Goal: Task Accomplishment & Management: Manage account settings

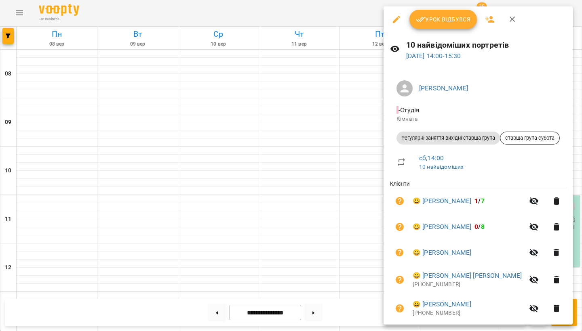
scroll to position [214, 0]
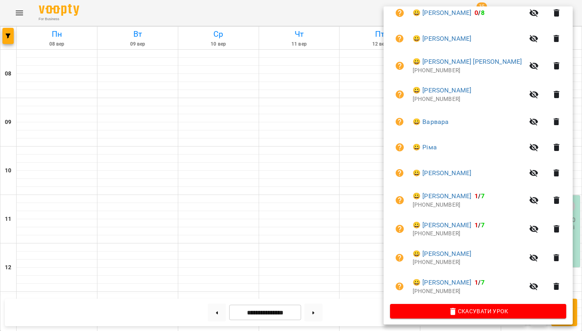
click at [345, 217] on div at bounding box center [291, 165] width 582 height 331
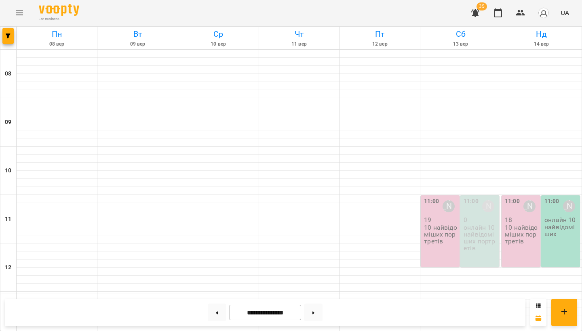
scroll to position [210, 0]
click at [15, 10] on icon "Menu" at bounding box center [20, 13] width 10 height 10
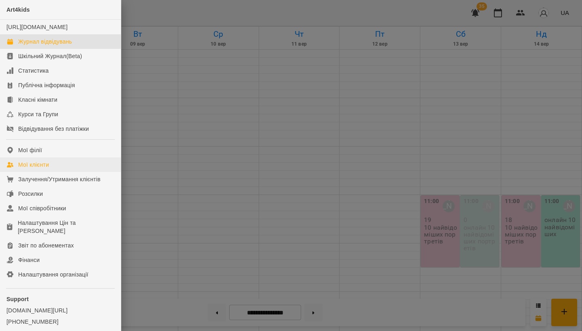
click at [35, 169] on div "Мої клієнти" at bounding box center [33, 165] width 31 height 8
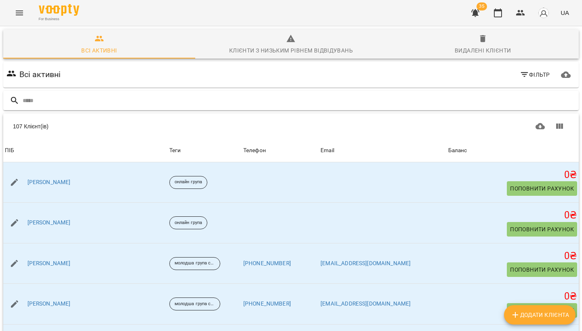
click at [56, 97] on input "text" at bounding box center [299, 100] width 553 height 13
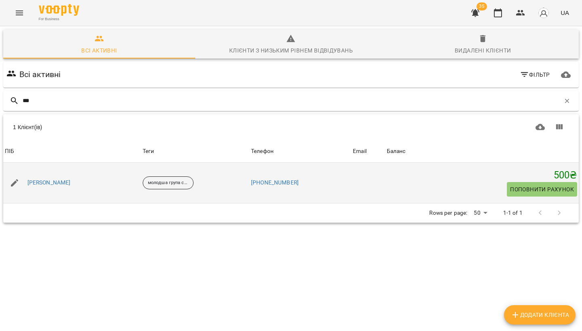
type input "***"
click at [9, 185] on button "button" at bounding box center [14, 182] width 19 height 19
select select "**"
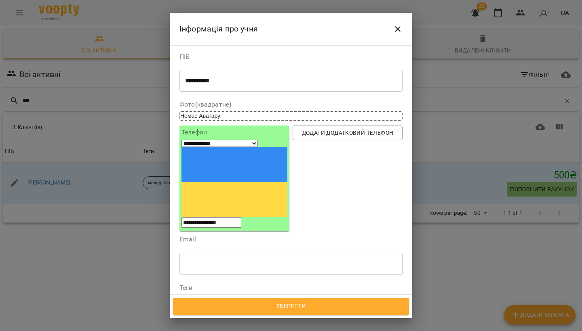
click at [244, 301] on icon at bounding box center [242, 302] width 3 height 3
click at [250, 298] on div "Надрукуйте або оберіть..." at bounding box center [217, 302] width 67 height 8
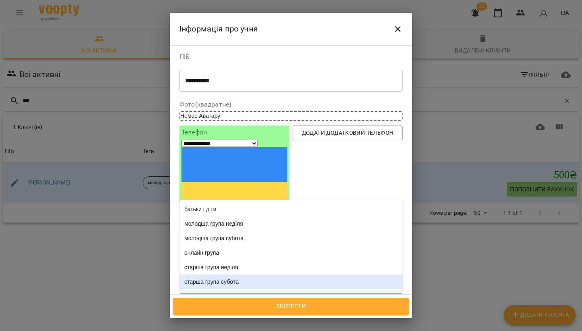
click at [247, 275] on div "старша група субота" at bounding box center [290, 282] width 223 height 15
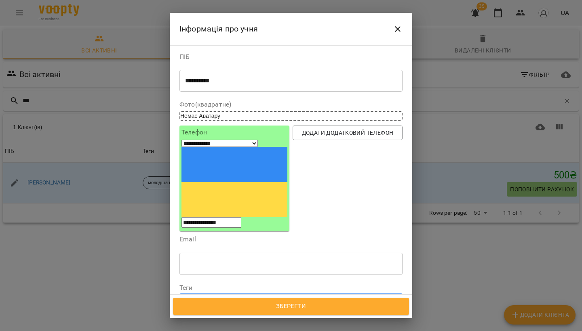
click at [281, 308] on span "Зберегти" at bounding box center [291, 306] width 218 height 11
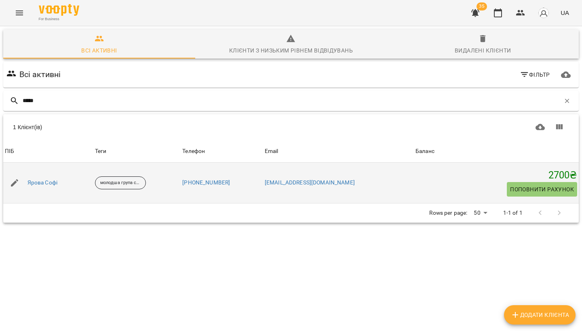
type input "*****"
click at [14, 184] on icon "button" at bounding box center [14, 182] width 7 height 7
select select "**"
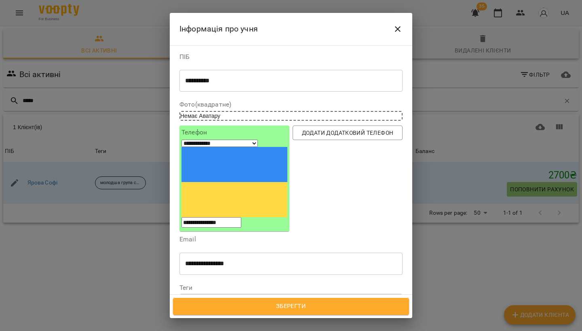
click at [245, 299] on icon at bounding box center [243, 302] width 6 height 6
click at [247, 298] on div "Надрукуйте або оберіть..." at bounding box center [217, 302] width 67 height 8
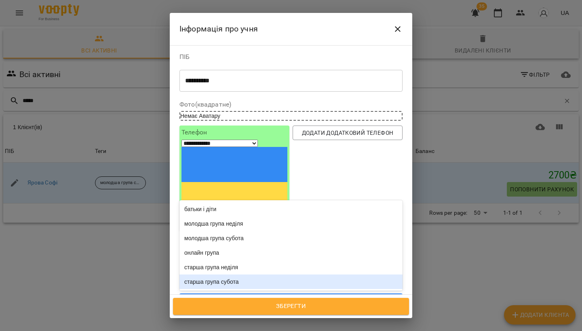
click at [238, 275] on div "старша група субота" at bounding box center [290, 282] width 223 height 15
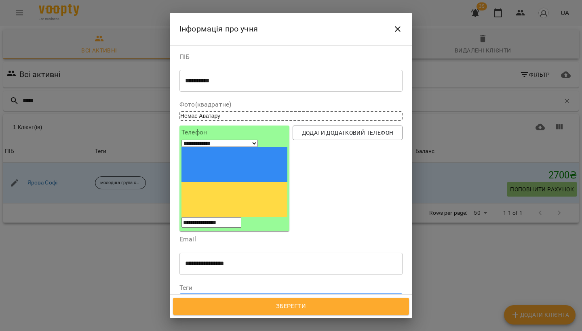
click at [237, 309] on span "Зберегти" at bounding box center [291, 306] width 218 height 11
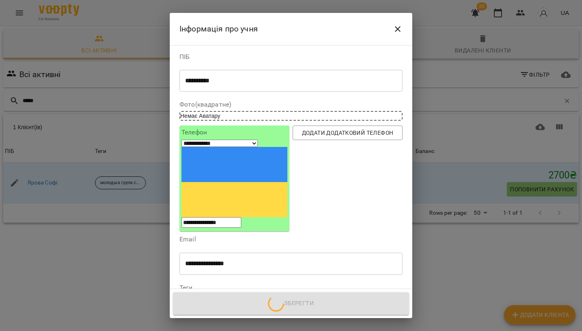
click at [237, 309] on div "Зберегти" at bounding box center [291, 303] width 242 height 29
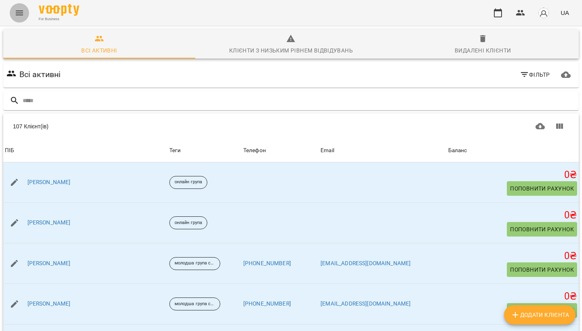
click at [20, 16] on icon "Menu" at bounding box center [20, 13] width 10 height 10
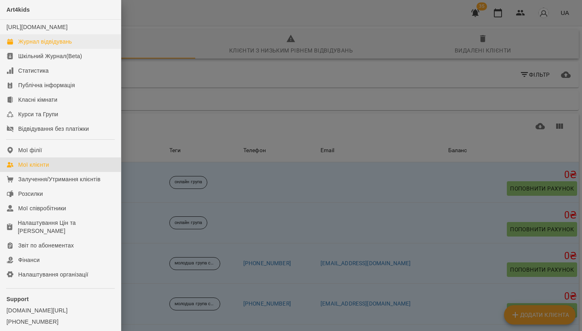
click at [30, 46] on div "Журнал відвідувань" at bounding box center [45, 42] width 54 height 8
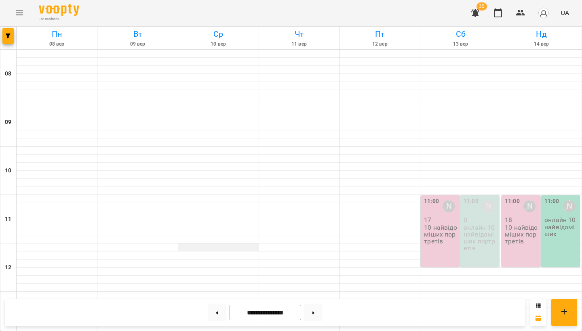
scroll to position [92, 0]
click at [444, 224] on p "10 найвідоміших портретів" at bounding box center [441, 234] width 34 height 21
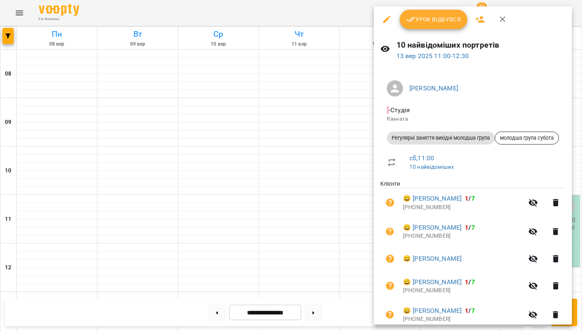
scroll to position [0, 0]
click at [482, 19] on icon "button" at bounding box center [479, 19] width 9 height 6
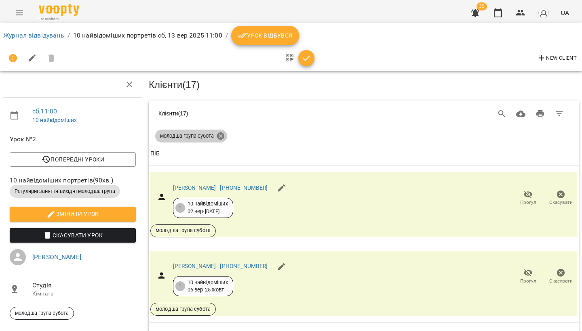
click at [221, 134] on icon at bounding box center [220, 136] width 9 height 9
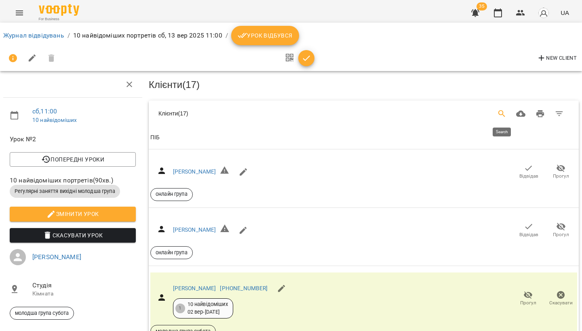
click at [500, 110] on icon "Search" at bounding box center [502, 114] width 10 height 10
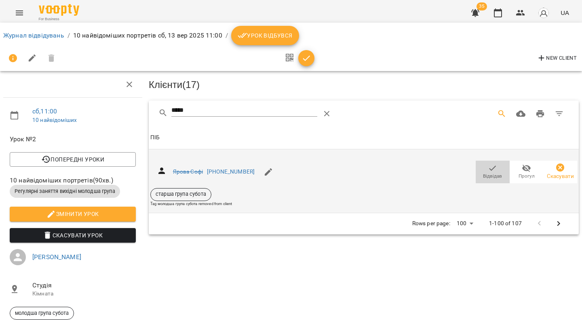
click at [490, 169] on icon "button" at bounding box center [492, 168] width 7 height 5
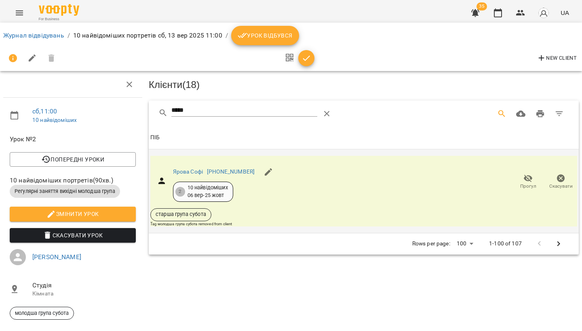
click at [207, 110] on input "*****" at bounding box center [244, 110] width 146 height 13
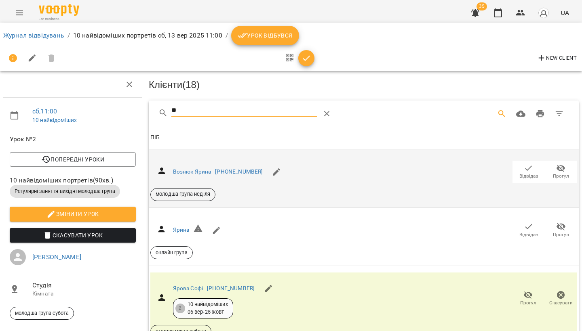
type input "*"
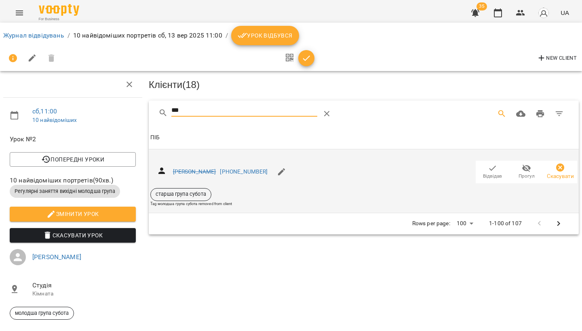
type input "***"
click at [488, 167] on icon "button" at bounding box center [493, 169] width 10 height 10
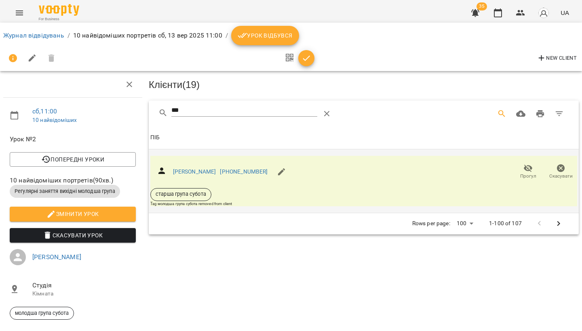
click at [17, 9] on icon "Menu" at bounding box center [20, 13] width 10 height 10
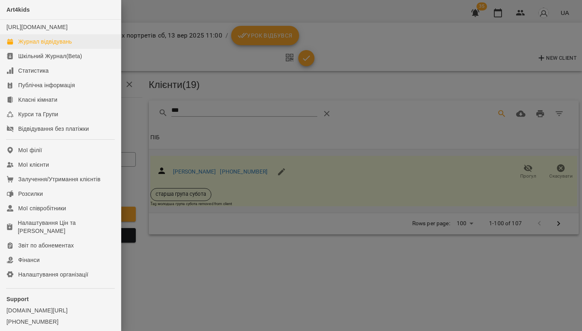
click at [37, 46] on div "Журнал відвідувань" at bounding box center [45, 42] width 54 height 8
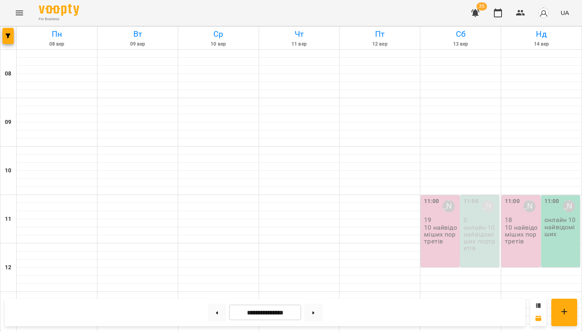
scroll to position [158, 0]
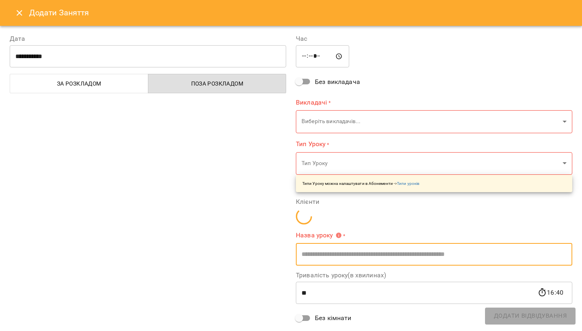
click at [465, 243] on input "text" at bounding box center [434, 254] width 276 height 23
type input "**********"
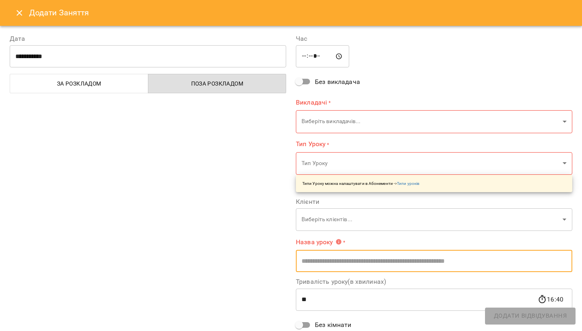
click at [21, 16] on icon "Close" at bounding box center [20, 13] width 10 height 10
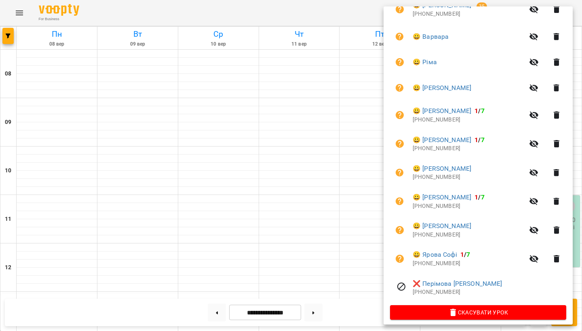
scroll to position [299, 0]
click at [555, 254] on icon "button" at bounding box center [556, 259] width 10 height 10
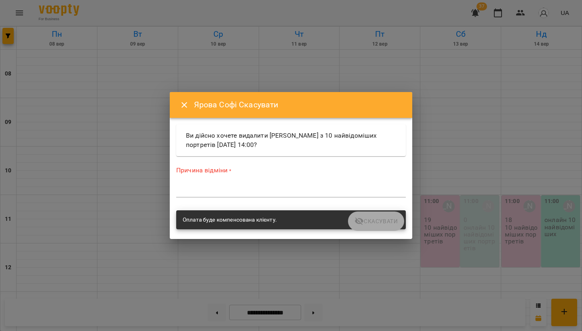
click at [324, 193] on textarea at bounding box center [290, 190] width 229 height 7
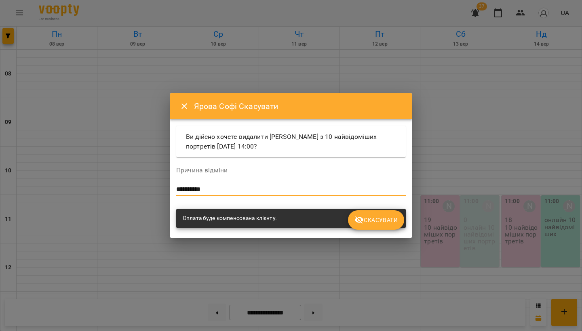
type textarea "**********"
click at [391, 223] on span "Скасувати" at bounding box center [375, 220] width 43 height 10
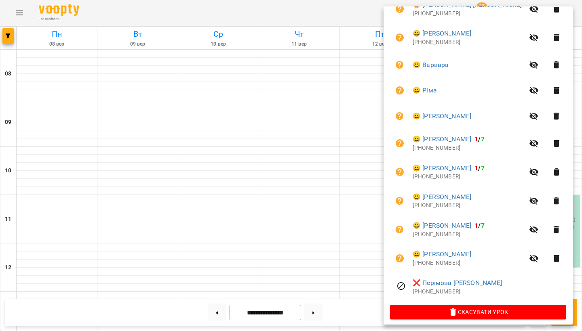
scroll to position [271, 0]
click at [558, 255] on icon "button" at bounding box center [556, 258] width 6 height 7
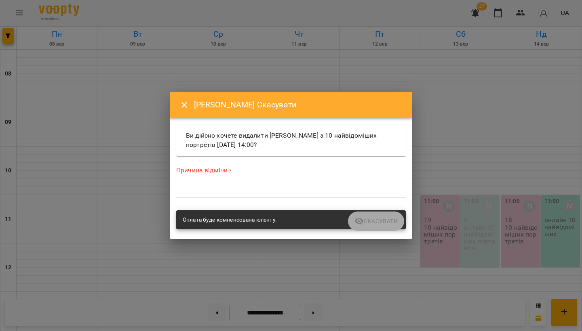
click at [236, 185] on div "*" at bounding box center [290, 191] width 229 height 13
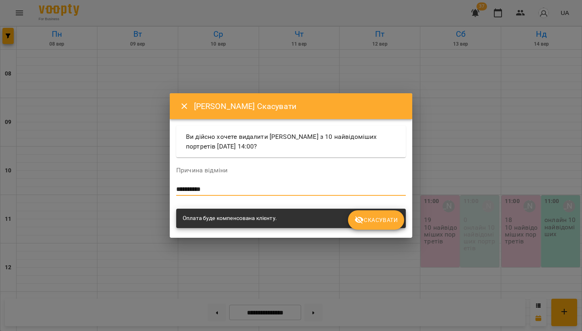
type textarea "**********"
click at [367, 218] on span "Скасувати" at bounding box center [375, 220] width 43 height 10
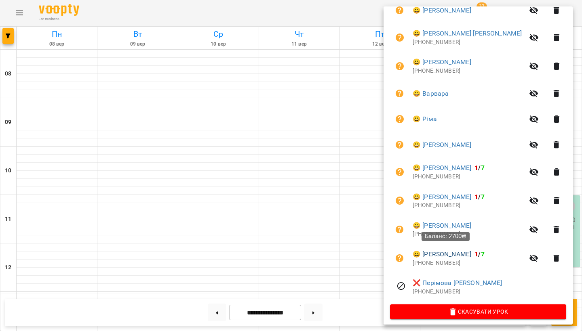
scroll to position [238, 0]
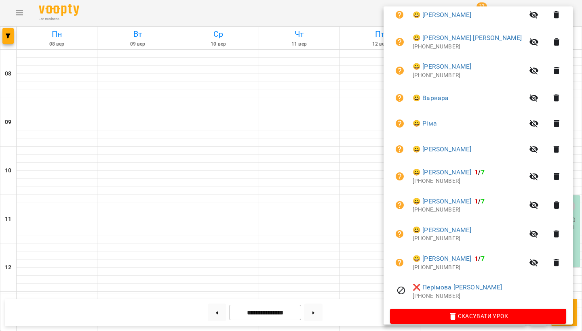
click at [284, 169] on div at bounding box center [291, 165] width 582 height 331
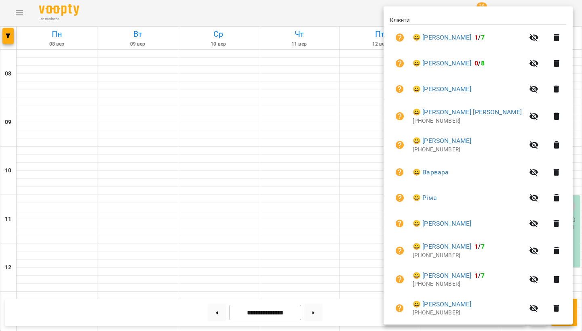
scroll to position [151, 0]
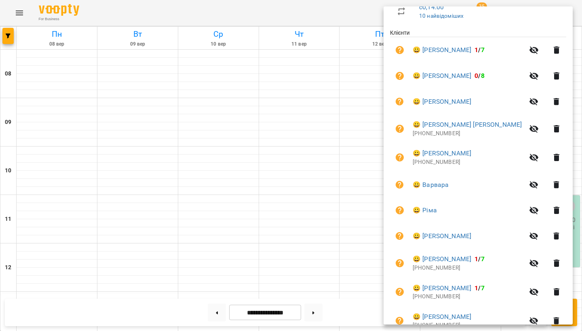
click at [119, 105] on div at bounding box center [291, 165] width 582 height 331
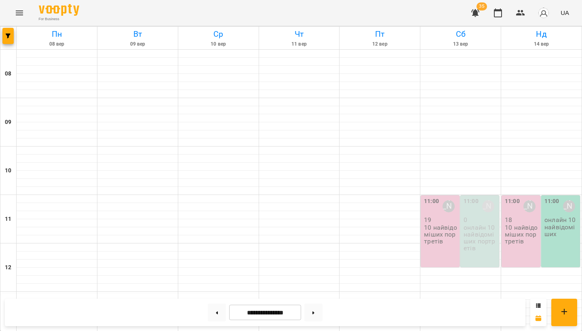
click at [18, 14] on icon "Menu" at bounding box center [20, 13] width 10 height 10
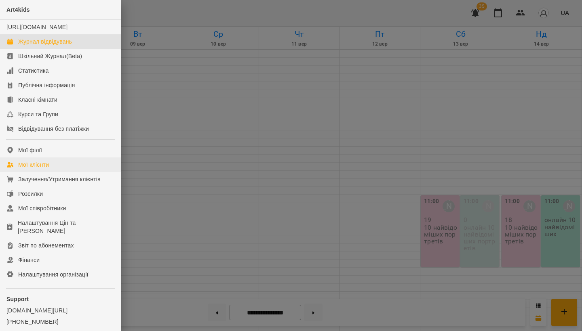
click at [47, 172] on link "Мої клієнти" at bounding box center [60, 165] width 121 height 15
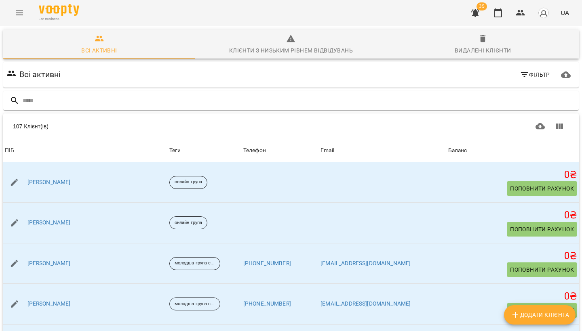
click at [526, 313] on span "Додати клієнта" at bounding box center [539, 315] width 59 height 10
select select "**"
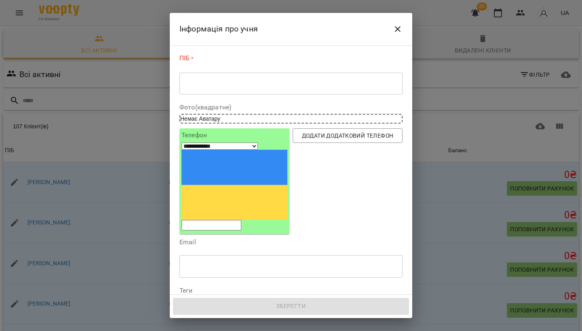
click at [218, 90] on div "* ​" at bounding box center [290, 83] width 223 height 22
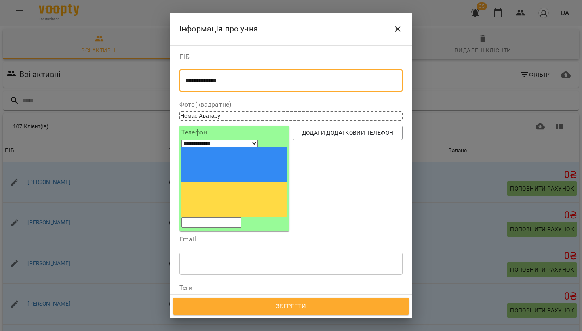
type textarea "**********"
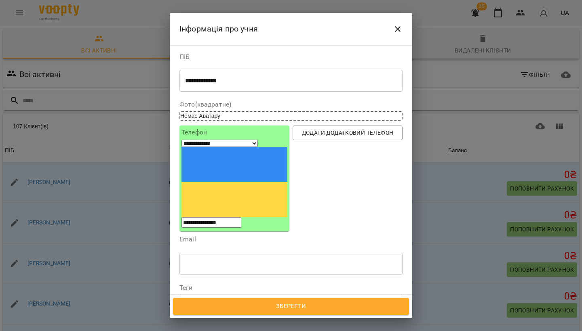
type input "**********"
click at [231, 317] on span "Дата народження" at bounding box center [291, 322] width 210 height 10
click at [191, 314] on input "**********" at bounding box center [213, 325] width 69 height 23
type input "**********"
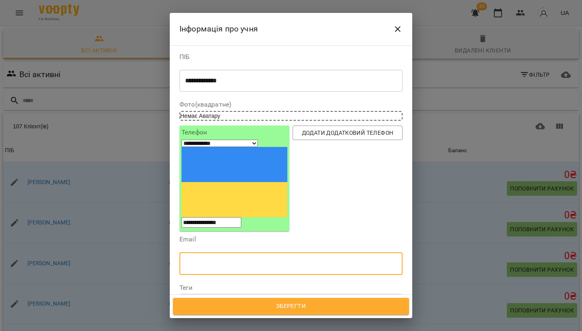
scroll to position [70, 0]
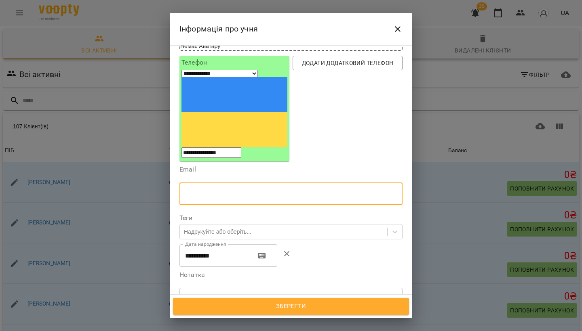
click at [226, 295] on textarea at bounding box center [291, 298] width 212 height 7
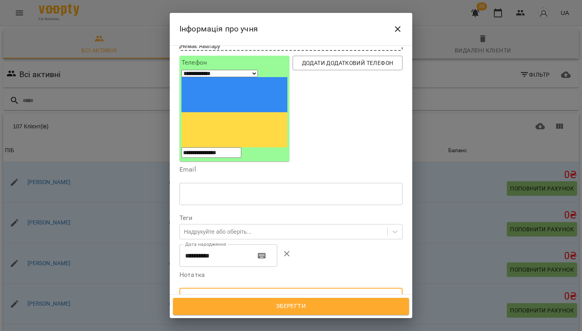
type textarea "**********"
click at [295, 305] on span "Зберегти" at bounding box center [291, 306] width 218 height 11
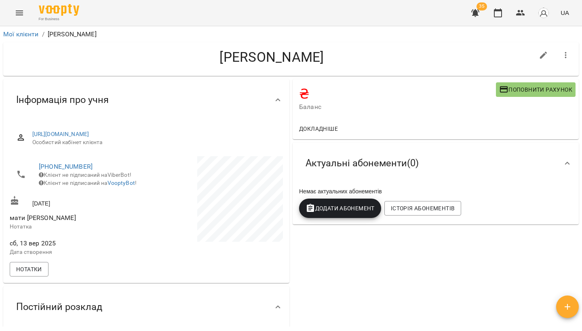
click at [349, 210] on span "Додати Абонемент" at bounding box center [339, 209] width 69 height 10
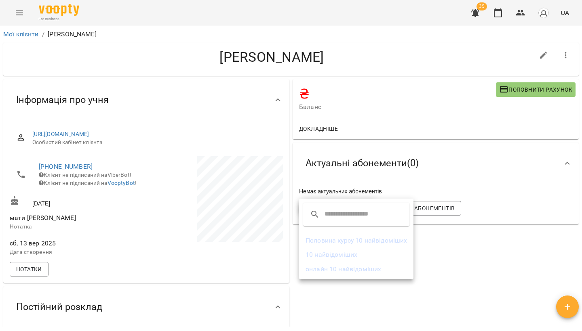
click at [342, 241] on li "Половина курсу 10 найвідоміших" at bounding box center [356, 240] width 114 height 15
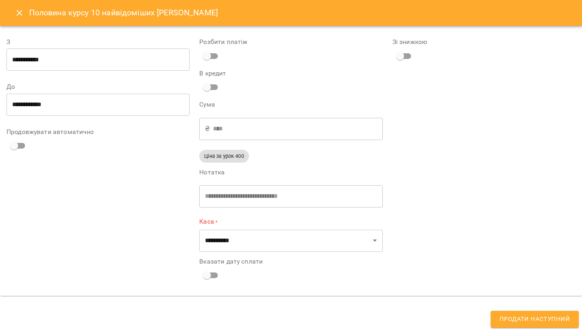
click at [55, 56] on input "**********" at bounding box center [97, 59] width 183 height 23
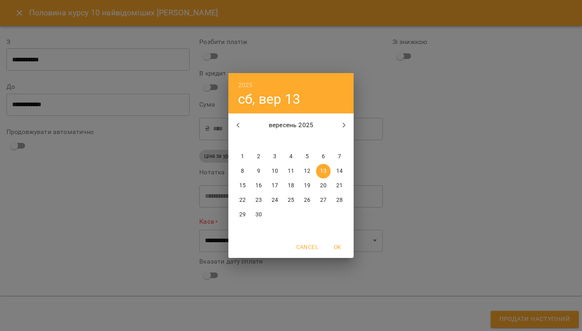
click at [55, 56] on div "2025 сб, вер 13 вересень 2025 пн вт ср чт пт сб нд 1 2 3 4 5 6 7 8 9 10 11 12 1…" at bounding box center [291, 165] width 582 height 331
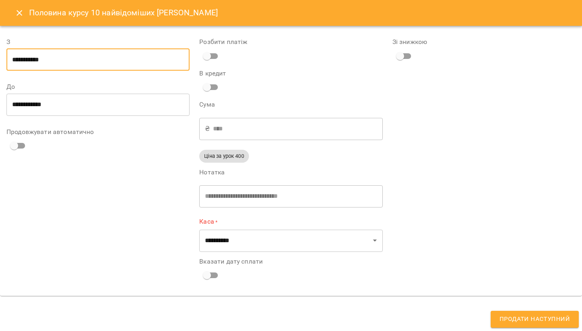
click at [50, 97] on input "**********" at bounding box center [97, 104] width 183 height 23
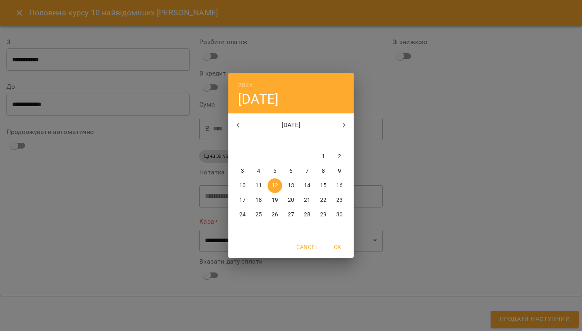
click at [72, 116] on div "2025 ср, лист 12 листопад 2025 пн вт ср чт пт сб нд 27 28 29 30 31 1 2 3 4 5 6 …" at bounding box center [291, 165] width 582 height 331
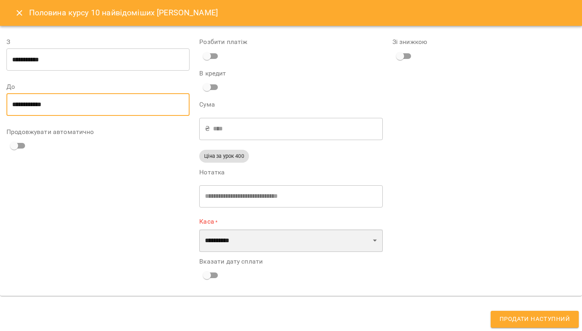
click at [231, 240] on select "**********" at bounding box center [290, 240] width 183 height 23
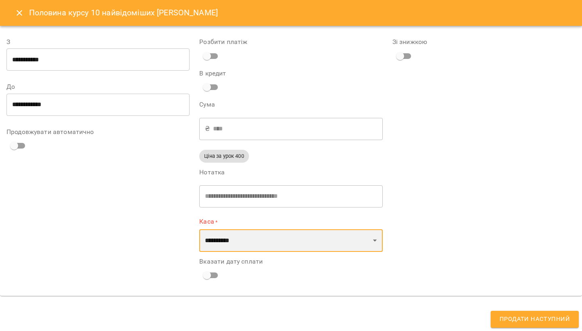
select select "****"
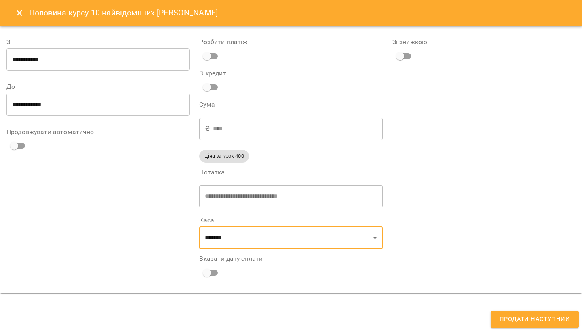
click at [522, 316] on span "Продати наступний" at bounding box center [534, 319] width 70 height 11
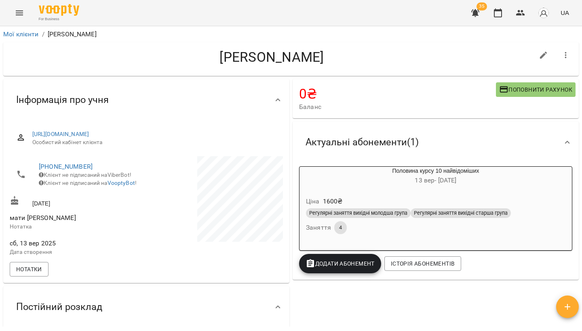
click at [18, 9] on icon "Menu" at bounding box center [20, 13] width 10 height 10
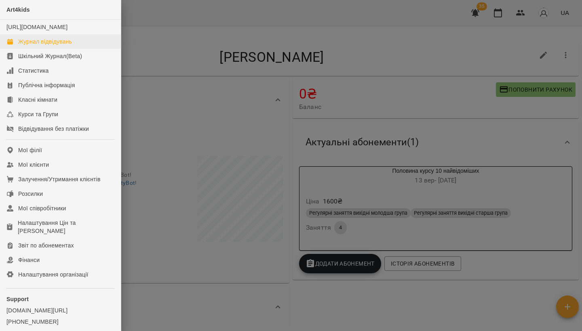
click at [50, 46] on div "Журнал відвідувань" at bounding box center [45, 42] width 54 height 8
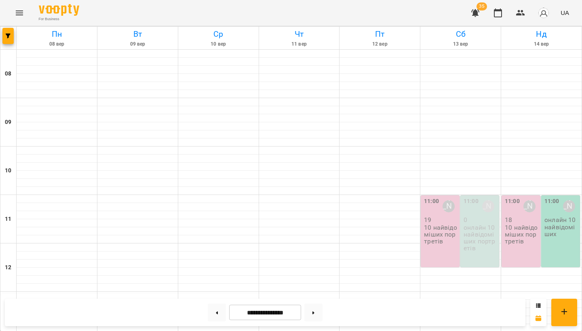
scroll to position [117, 0]
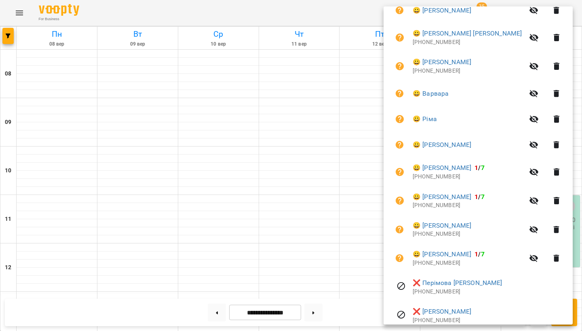
scroll to position [243, 0]
click at [555, 227] on icon "button" at bounding box center [556, 230] width 10 height 10
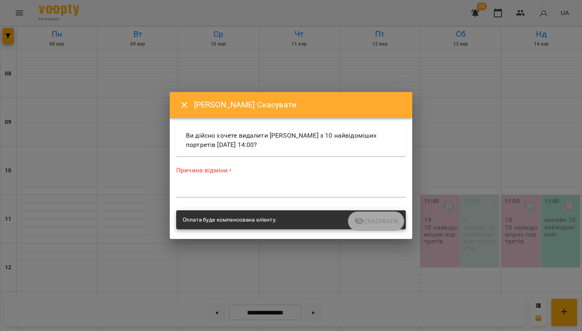
click at [181, 105] on icon "Close" at bounding box center [184, 105] width 10 height 10
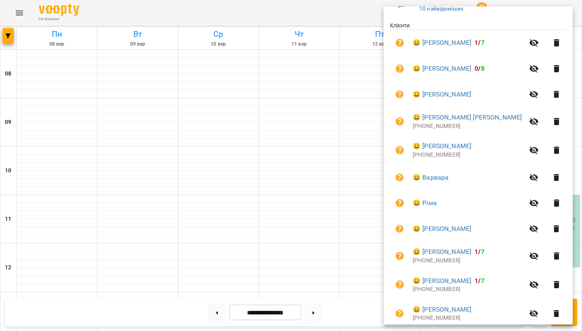
scroll to position [126, 0]
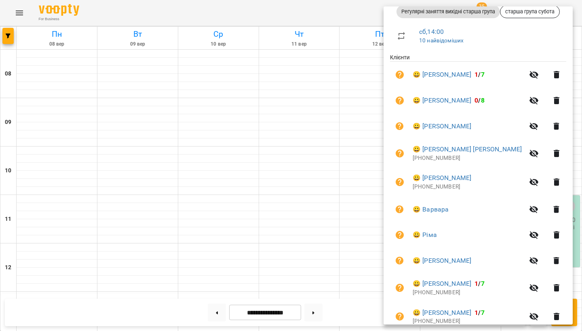
click at [23, 11] on div at bounding box center [291, 165] width 582 height 331
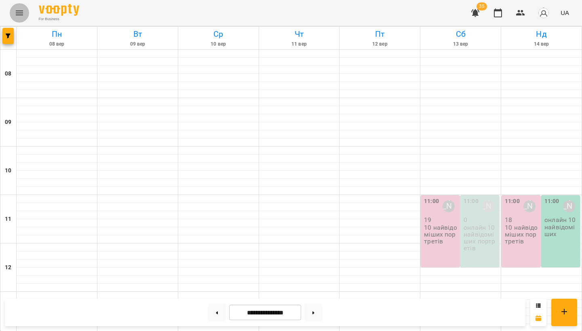
click at [23, 12] on icon "Menu" at bounding box center [20, 13] width 10 height 10
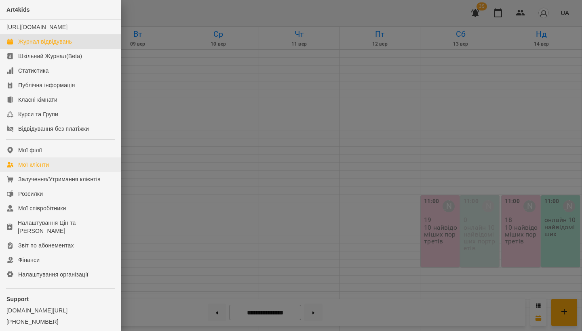
click at [42, 169] on div "Мої клієнти" at bounding box center [33, 165] width 31 height 8
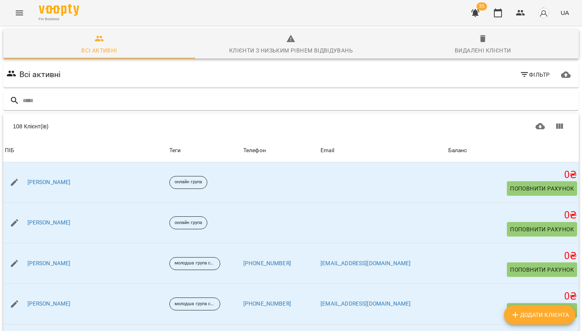
click at [538, 313] on span "Додати клієнта" at bounding box center [539, 315] width 59 height 10
select select "**"
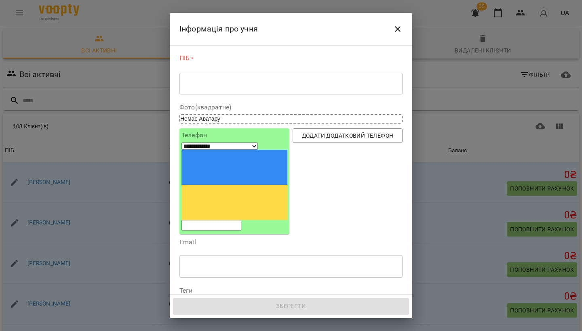
click at [231, 78] on div "* ​" at bounding box center [290, 83] width 223 height 22
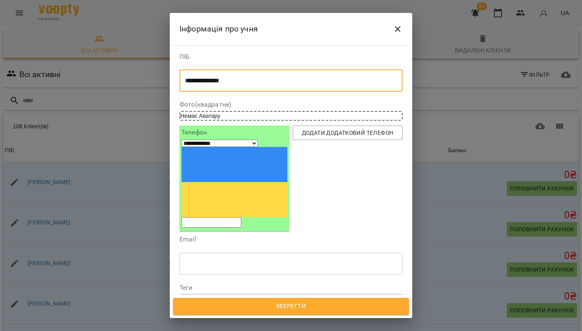
type textarea "**********"
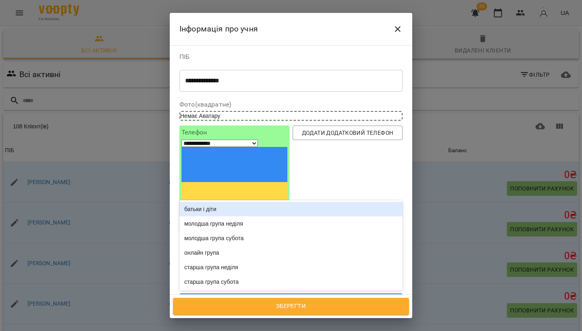
click at [251, 298] on div "Надрукуйте або оберіть..." at bounding box center [217, 302] width 67 height 8
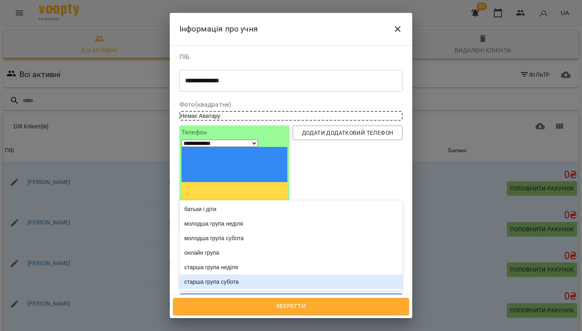
click at [239, 275] on div "старша група субота" at bounding box center [290, 282] width 223 height 15
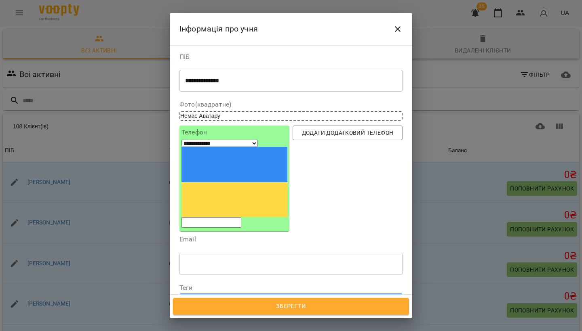
click at [283, 307] on span "Зберегти" at bounding box center [291, 306] width 218 height 11
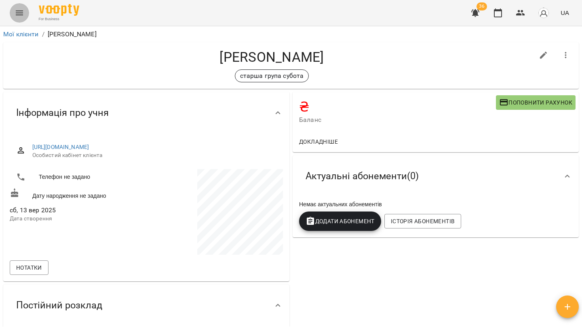
click at [20, 14] on icon "Menu" at bounding box center [20, 13] width 10 height 10
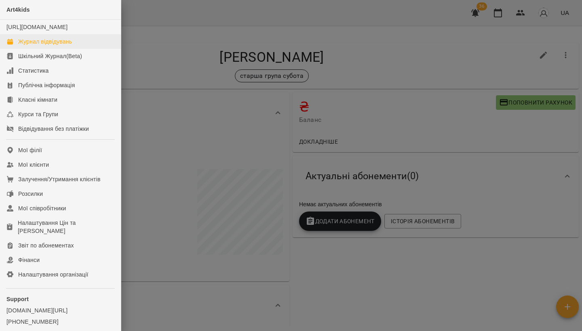
click at [58, 46] on div "Журнал відвідувань" at bounding box center [45, 42] width 54 height 8
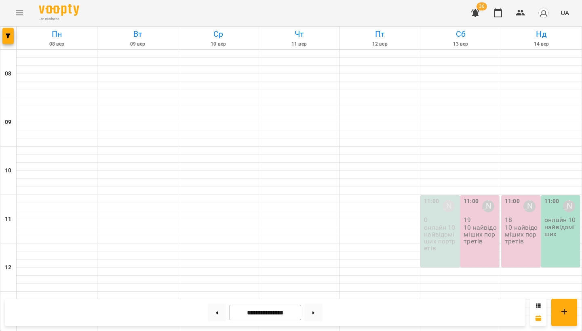
scroll to position [206, 0]
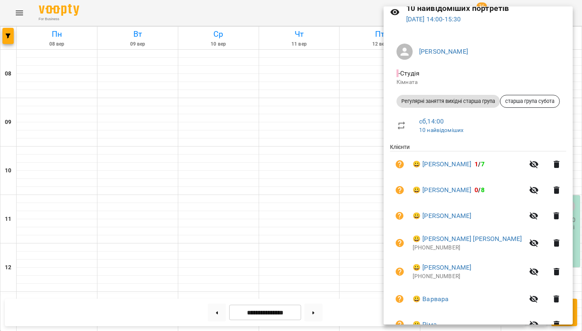
scroll to position [39, 0]
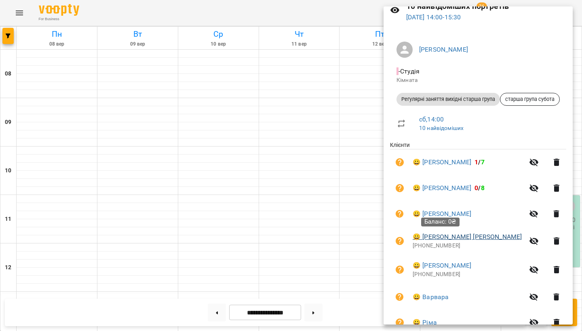
click at [457, 238] on link "😀 Перімова Варя" at bounding box center [466, 237] width 109 height 10
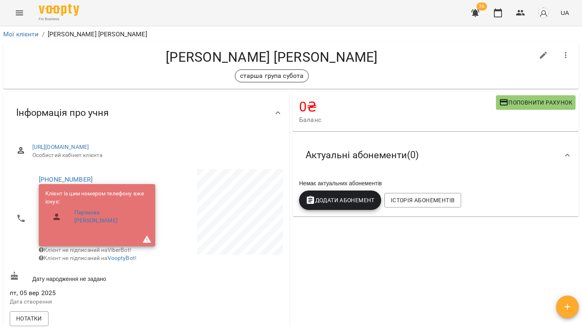
click at [364, 196] on span "Додати Абонемент" at bounding box center [339, 201] width 69 height 10
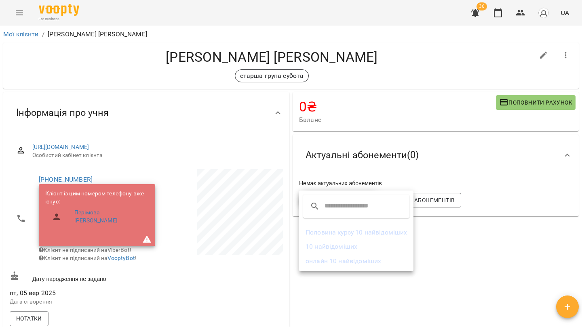
click at [334, 237] on li "Половина курсу 10 найвідоміших" at bounding box center [356, 232] width 114 height 15
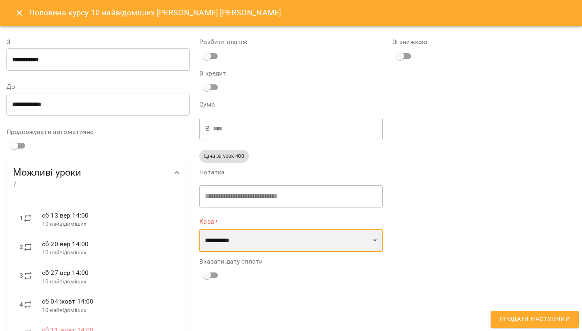
select select "****"
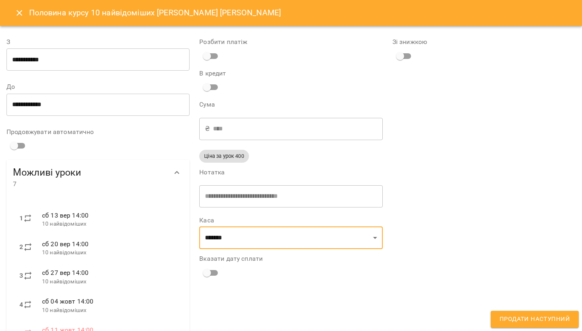
click at [507, 314] on button "Продати наступний" at bounding box center [534, 319] width 88 height 17
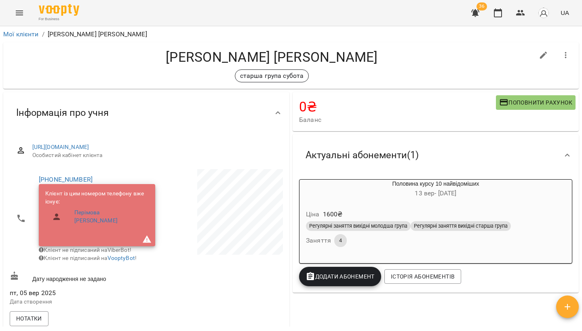
click at [11, 13] on button "Menu" at bounding box center [19, 12] width 19 height 19
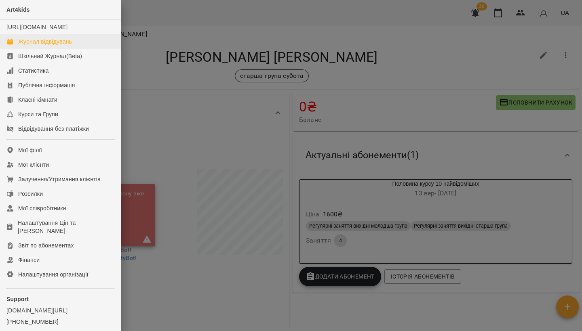
click at [38, 46] on div "Журнал відвідувань" at bounding box center [45, 42] width 54 height 8
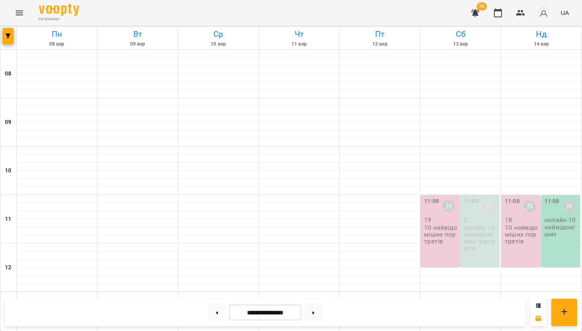
scroll to position [170, 0]
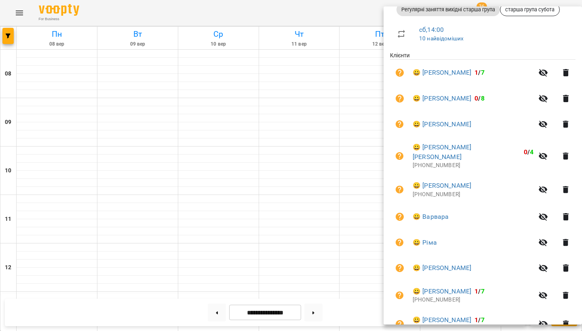
scroll to position [128, 0]
click at [563, 213] on icon "button" at bounding box center [566, 216] width 6 height 7
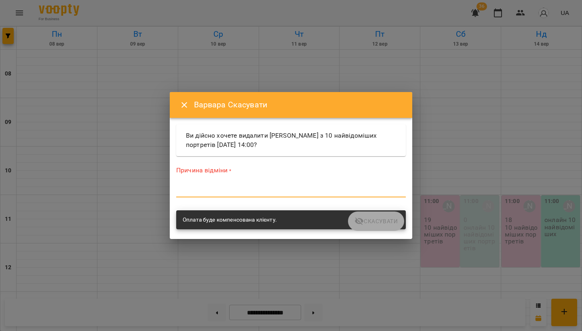
click at [243, 194] on textarea at bounding box center [290, 190] width 229 height 7
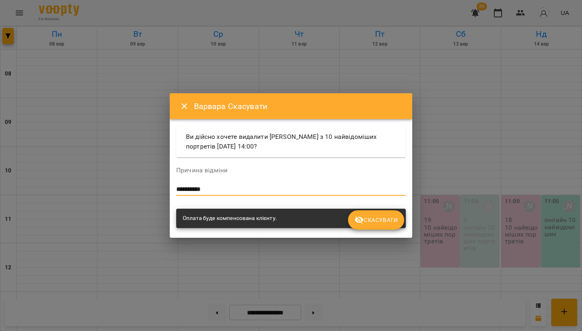
type textarea "**********"
click at [384, 221] on span "Скасувати" at bounding box center [375, 220] width 43 height 10
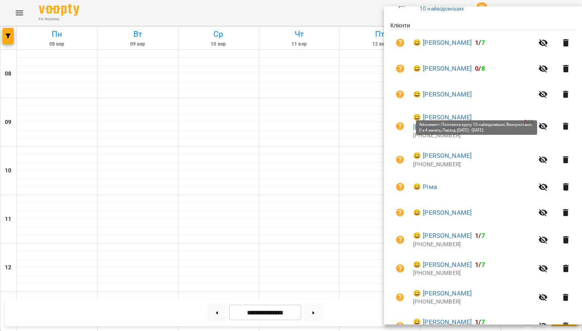
scroll to position [168, 0]
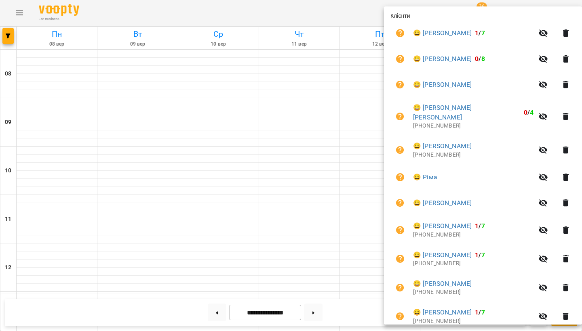
click at [561, 172] on icon "button" at bounding box center [566, 177] width 10 height 10
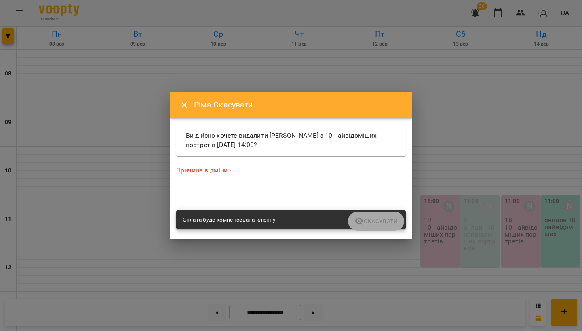
click at [246, 188] on textarea at bounding box center [290, 190] width 229 height 7
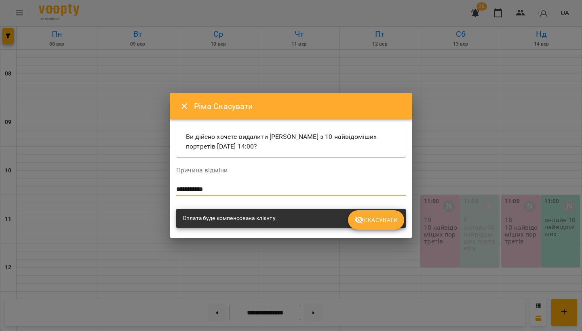
type textarea "**********"
click at [379, 223] on span "Скасувати" at bounding box center [375, 220] width 43 height 10
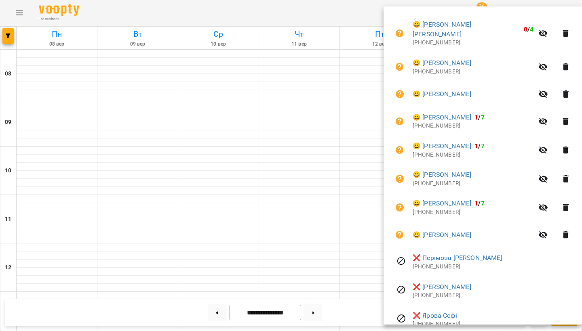
scroll to position [254, 0]
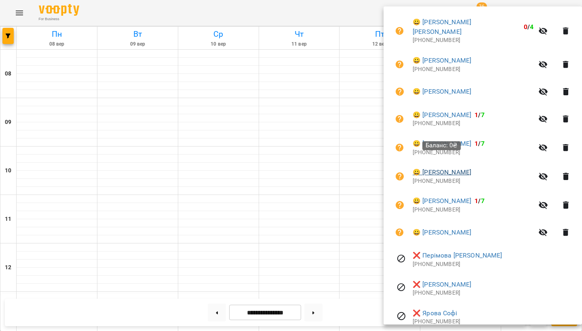
click at [450, 168] on link "😀 Семенюк Софія" at bounding box center [441, 173] width 59 height 10
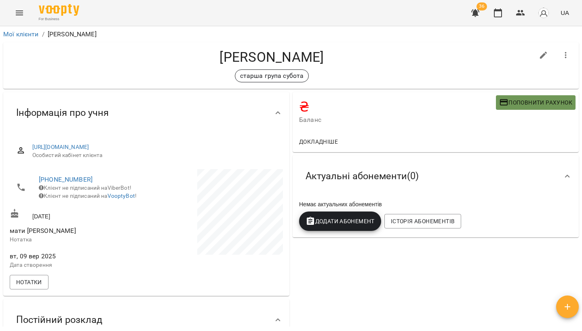
click at [524, 100] on span "Поповнити рахунок" at bounding box center [535, 103] width 73 height 10
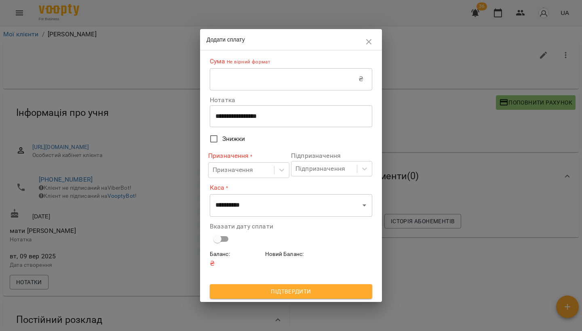
click at [267, 76] on input "text" at bounding box center [284, 79] width 149 height 23
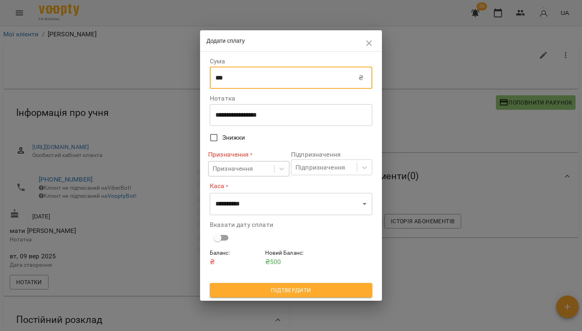
type input "***"
click at [237, 168] on div "Призначення" at bounding box center [232, 169] width 41 height 10
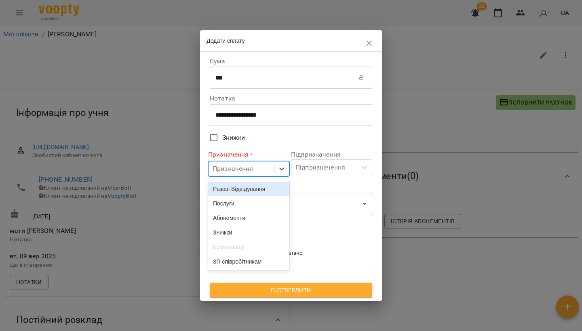
click at [234, 187] on div "Разові Відвідування" at bounding box center [248, 189] width 81 height 15
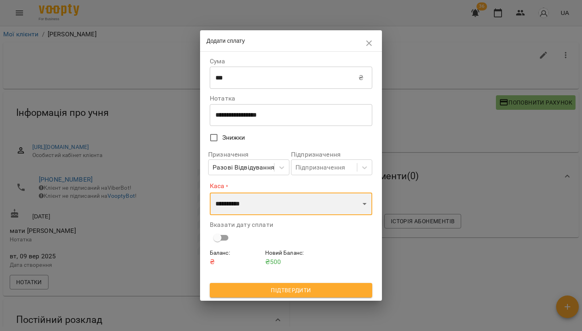
select select "****"
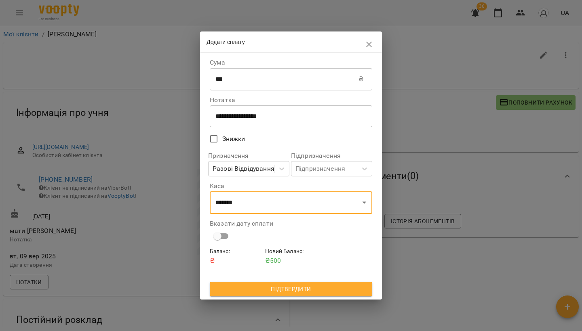
click at [325, 289] on span "Підтвердити" at bounding box center [290, 289] width 149 height 10
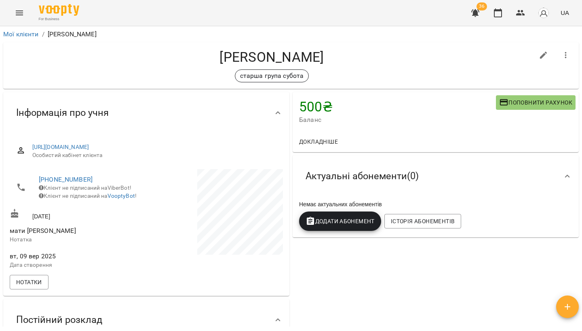
click at [21, 13] on icon "Menu" at bounding box center [20, 13] width 10 height 10
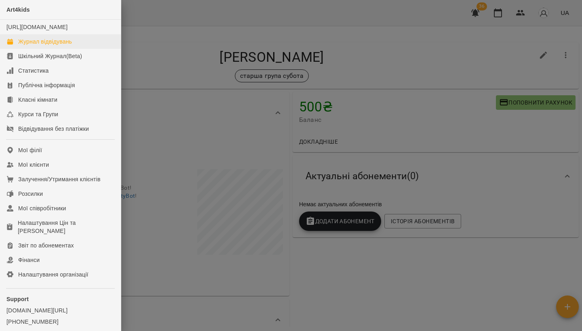
click at [37, 49] on link "Журнал відвідувань" at bounding box center [60, 41] width 121 height 15
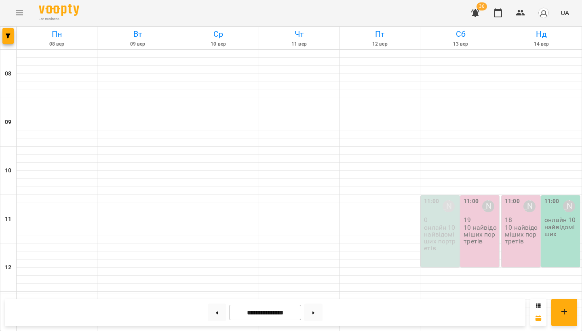
scroll to position [179, 0]
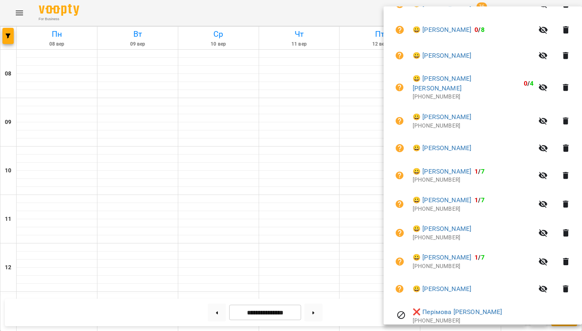
scroll to position [193, 0]
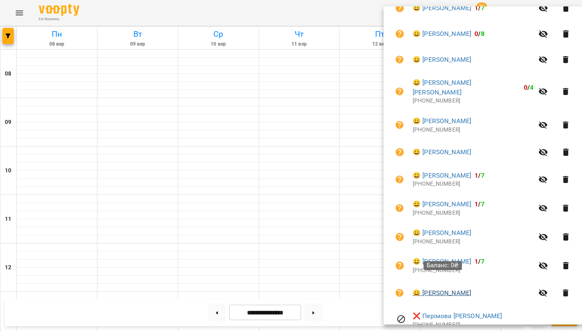
click at [462, 288] on link "😀 Чорненька Соня" at bounding box center [441, 293] width 59 height 10
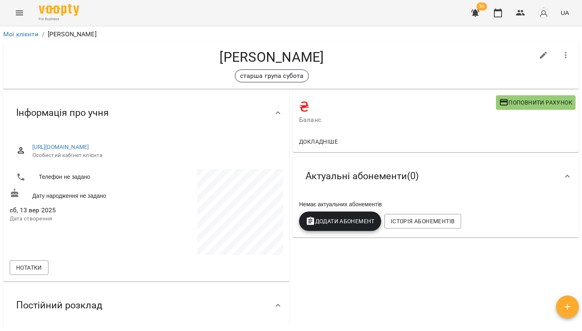
click at [526, 100] on span "Поповнити рахунок" at bounding box center [535, 103] width 73 height 10
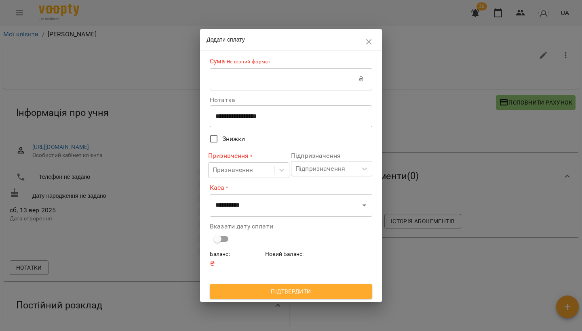
click at [236, 86] on input "text" at bounding box center [284, 79] width 149 height 23
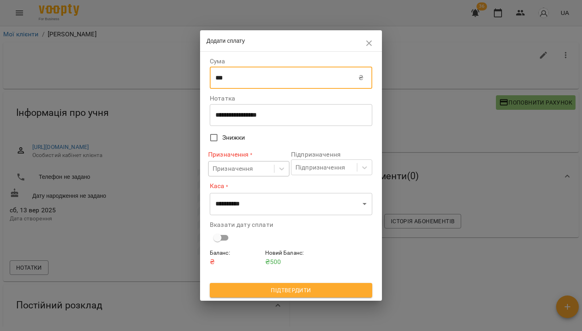
type input "***"
click at [230, 171] on div "Призначення" at bounding box center [232, 169] width 41 height 10
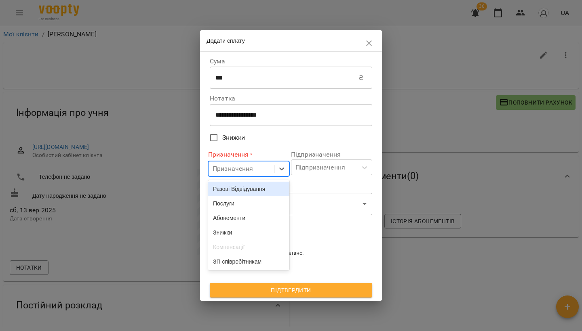
click at [230, 187] on div "Разові Відвідування" at bounding box center [248, 189] width 81 height 15
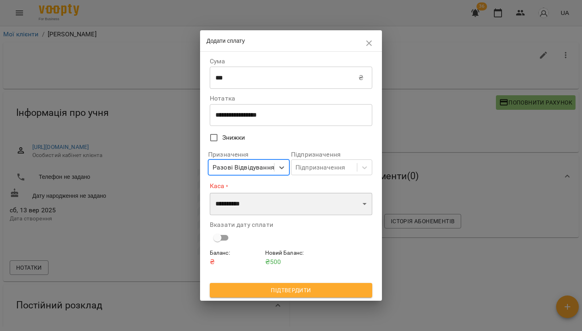
click at [233, 199] on select "**********" at bounding box center [291, 204] width 162 height 23
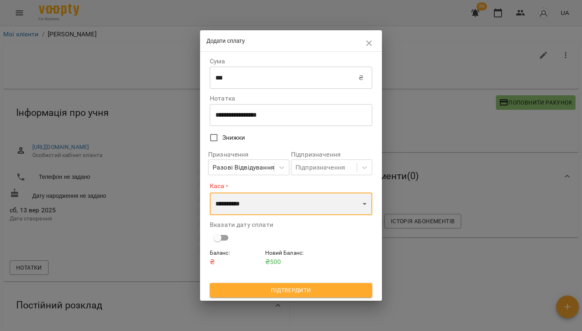
select select "****"
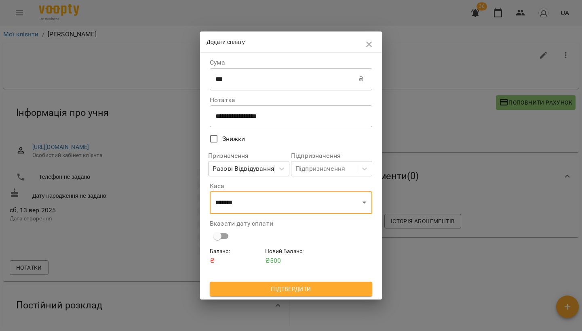
click at [266, 284] on span "Підтвердити" at bounding box center [290, 289] width 149 height 10
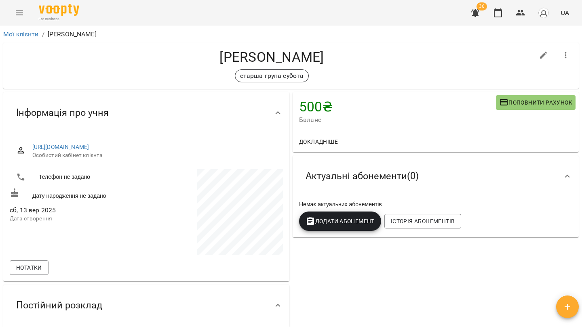
click at [17, 11] on icon "Menu" at bounding box center [20, 13] width 10 height 10
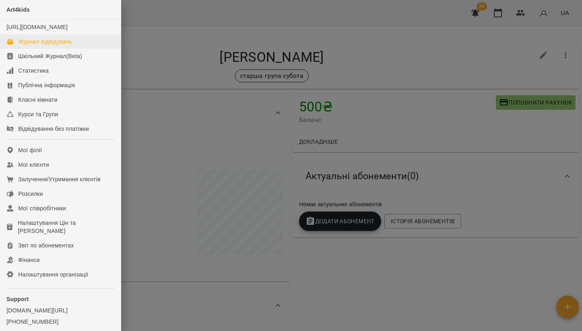
click at [33, 46] on div "Журнал відвідувань" at bounding box center [45, 42] width 54 height 8
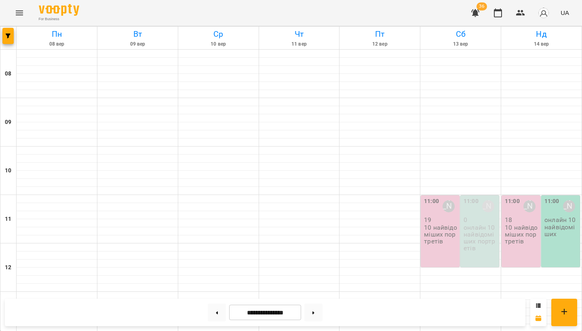
scroll to position [265, 0]
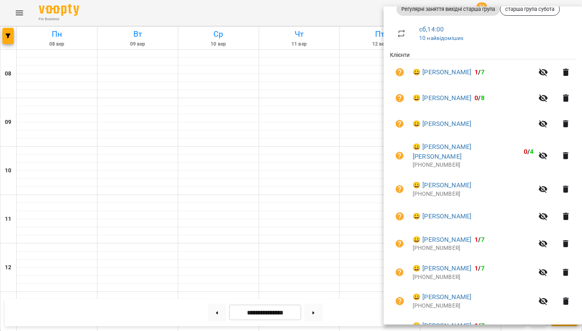
scroll to position [127, 0]
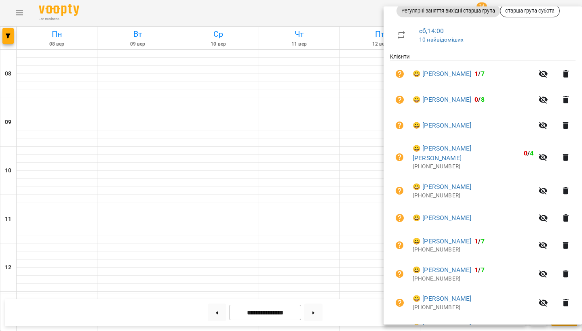
click at [254, 161] on div at bounding box center [291, 165] width 582 height 331
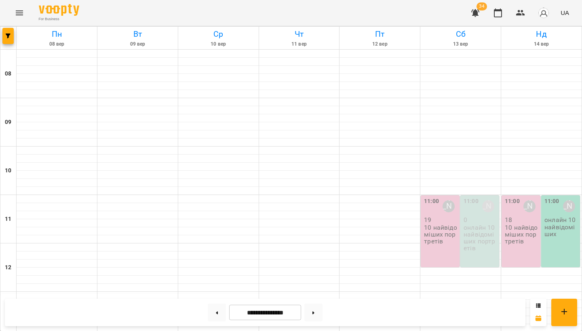
click at [18, 13] on icon "Menu" at bounding box center [20, 13] width 10 height 10
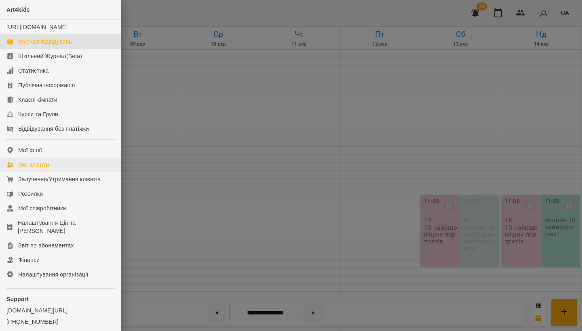
click at [53, 169] on link "Мої клієнти" at bounding box center [60, 165] width 121 height 15
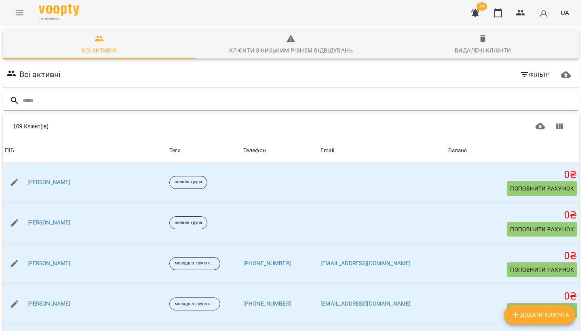
click at [170, 105] on input "text" at bounding box center [299, 100] width 553 height 13
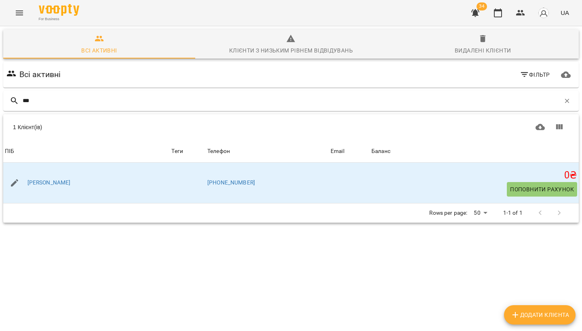
type input "***"
click at [17, 17] on icon "Menu" at bounding box center [20, 13] width 10 height 10
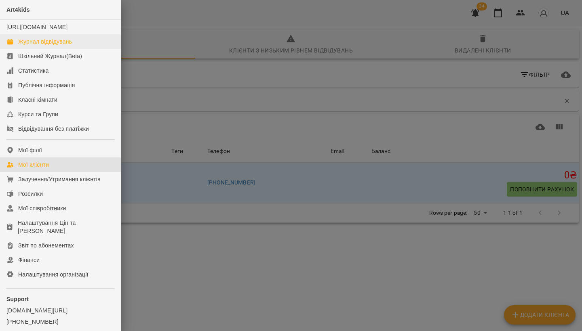
click at [28, 45] on link "Журнал відвідувань" at bounding box center [60, 41] width 121 height 15
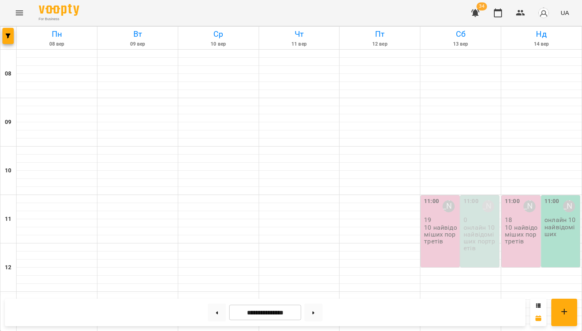
scroll to position [266, 0]
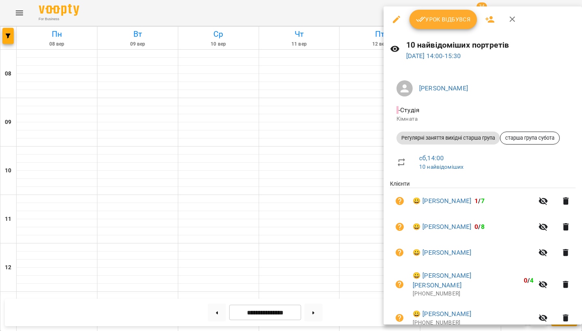
click at [490, 21] on icon "button" at bounding box center [489, 19] width 9 height 6
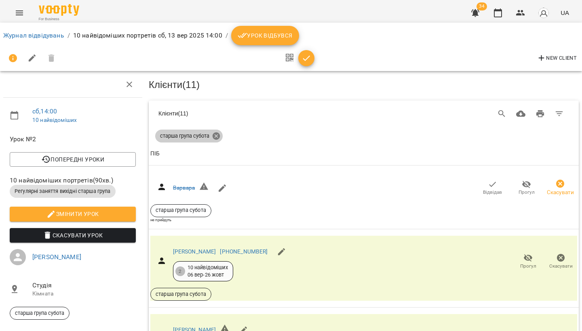
click at [214, 136] on icon at bounding box center [215, 135] width 7 height 7
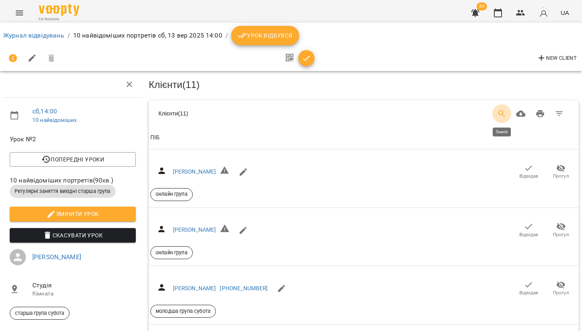
click at [502, 110] on icon "Search" at bounding box center [501, 113] width 7 height 7
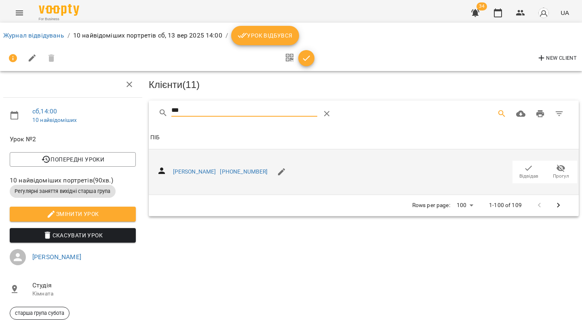
type input "***"
click at [530, 169] on icon "button" at bounding box center [529, 169] width 10 height 10
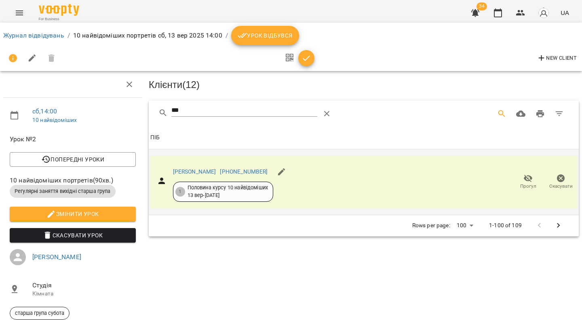
click at [15, 8] on button "Menu" at bounding box center [19, 12] width 19 height 19
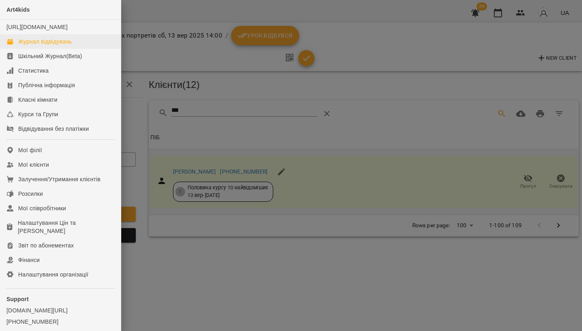
click at [38, 46] on div "Журнал відвідувань" at bounding box center [45, 42] width 54 height 8
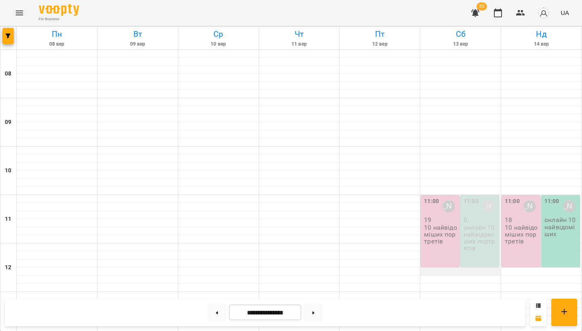
scroll to position [127, 0]
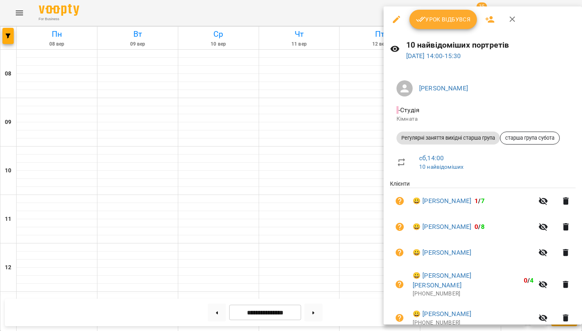
click at [561, 200] on icon "button" at bounding box center [566, 201] width 10 height 10
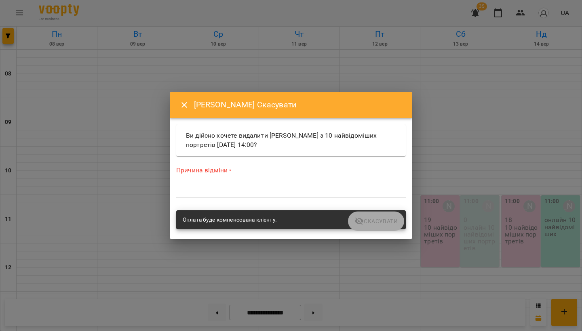
click at [265, 187] on textarea at bounding box center [290, 190] width 229 height 7
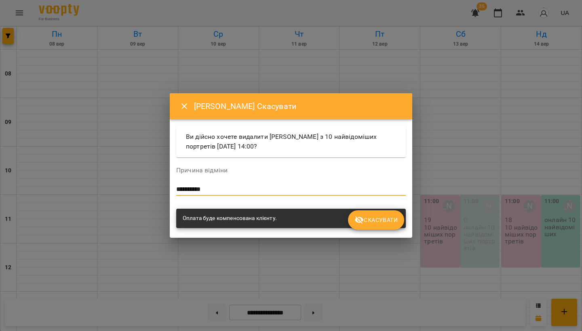
type textarea "**********"
click at [388, 221] on span "Скасувати" at bounding box center [375, 220] width 43 height 10
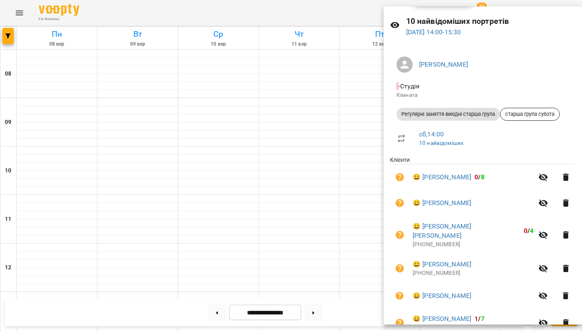
scroll to position [27, 0]
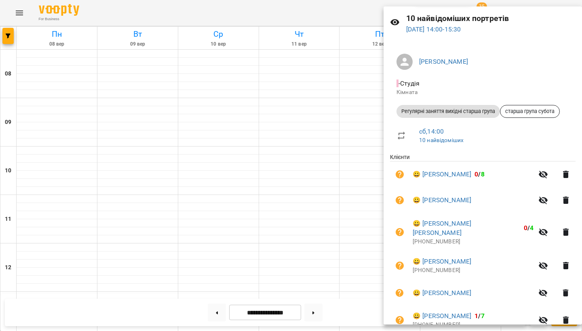
click at [562, 196] on icon "button" at bounding box center [566, 201] width 10 height 10
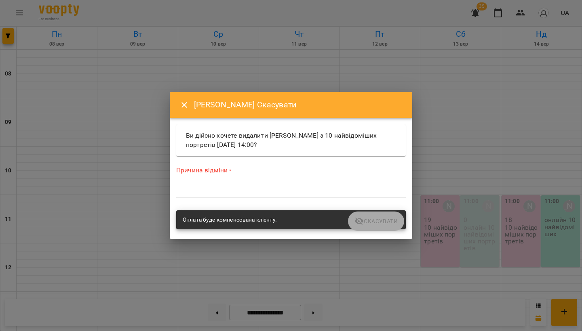
click at [254, 188] on textarea at bounding box center [290, 190] width 229 height 7
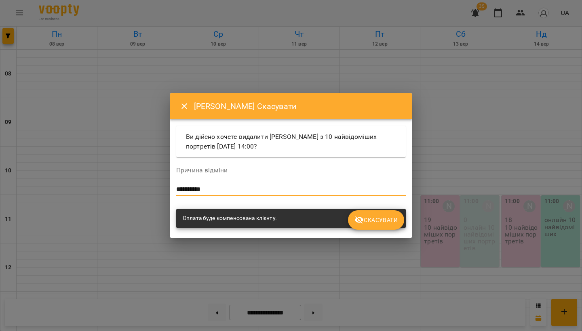
type textarea "**********"
click at [365, 225] on button "Скасувати" at bounding box center [376, 219] width 56 height 19
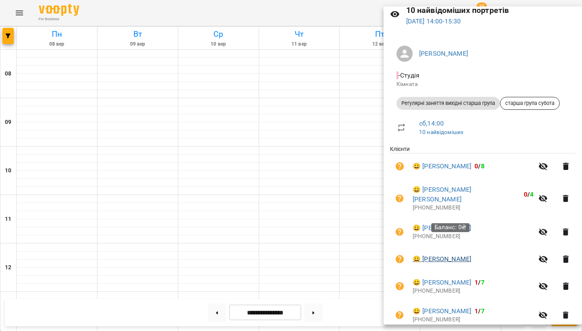
scroll to position [41, 0]
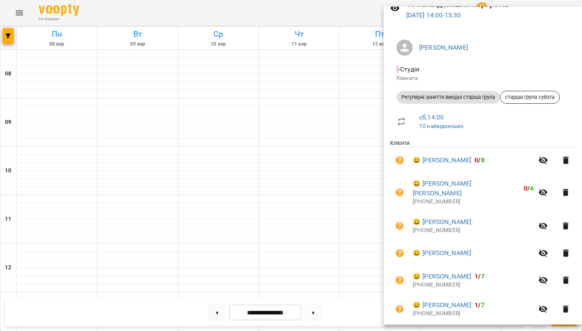
click at [563, 223] on icon "button" at bounding box center [566, 226] width 6 height 7
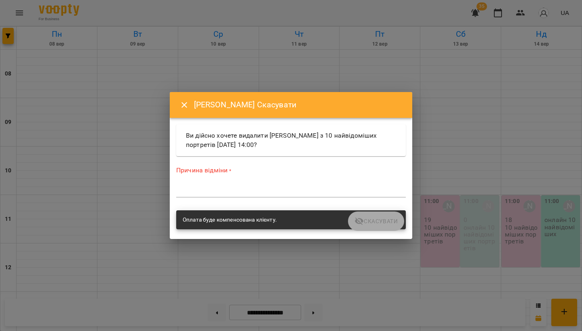
click at [262, 191] on textarea at bounding box center [290, 190] width 229 height 7
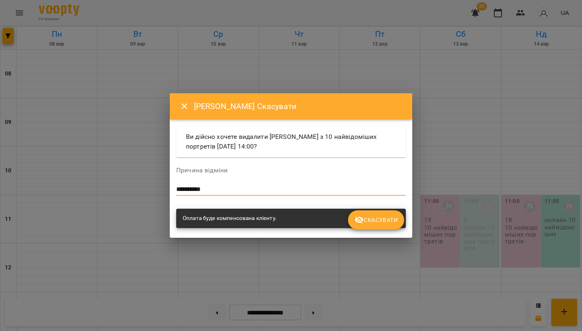
type textarea "**********"
click at [370, 225] on button "Скасувати" at bounding box center [376, 219] width 56 height 19
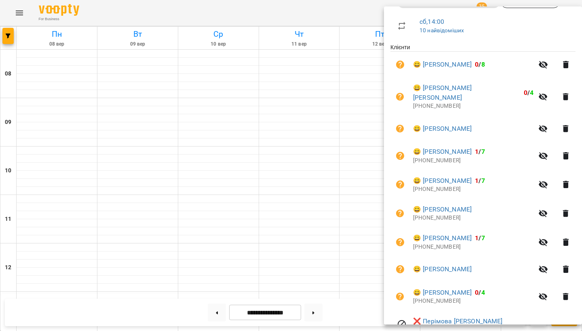
scroll to position [134, 0]
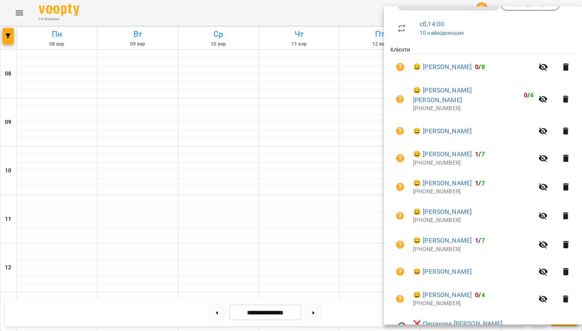
click at [561, 126] on icon "button" at bounding box center [566, 131] width 10 height 10
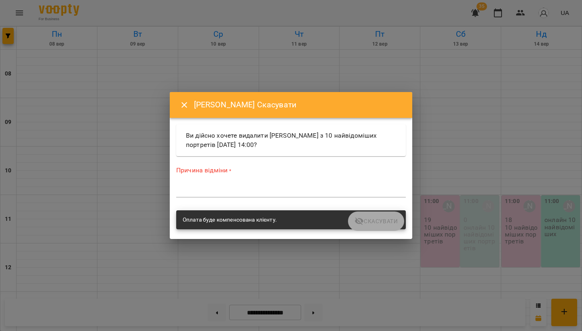
click at [248, 193] on textarea at bounding box center [290, 190] width 229 height 7
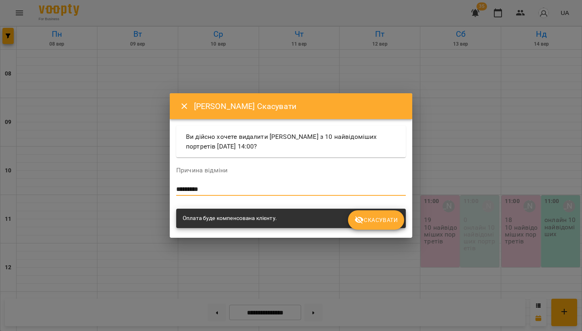
type textarea "**********"
click at [366, 221] on span "Скасувати" at bounding box center [375, 220] width 43 height 10
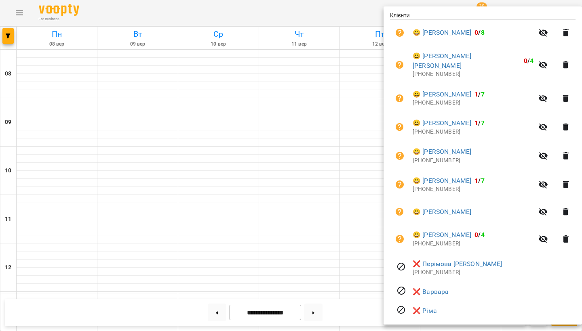
scroll to position [168, 0]
click at [344, 160] on div at bounding box center [291, 165] width 582 height 331
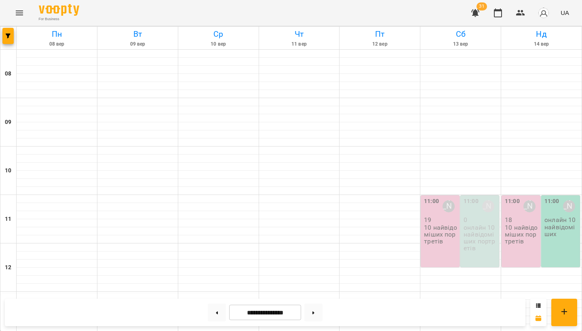
scroll to position [0, 0]
click at [446, 229] on p "10 найвідоміших портретів" at bounding box center [441, 234] width 34 height 21
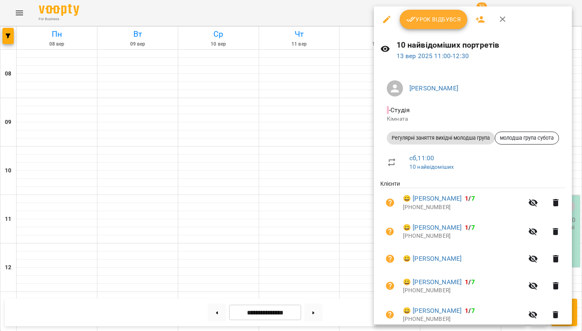
click at [425, 20] on span "Урок відбувся" at bounding box center [433, 20] width 55 height 10
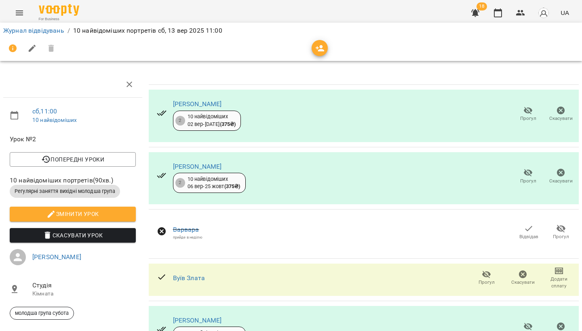
click at [20, 12] on icon "Menu" at bounding box center [20, 13] width 10 height 10
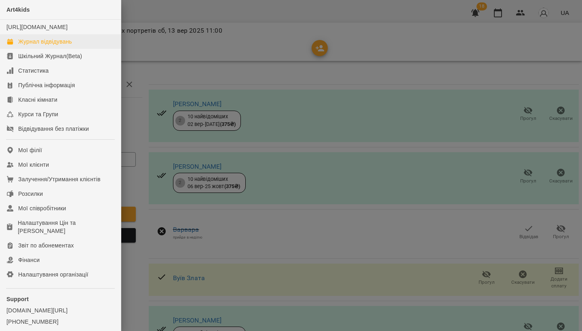
click at [31, 46] on div "Журнал відвідувань" at bounding box center [45, 42] width 54 height 8
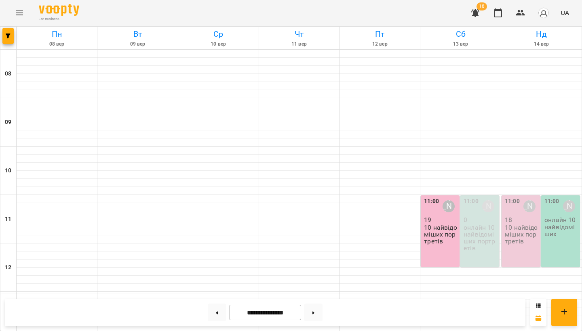
click at [433, 237] on p "10 найвідоміших портретів" at bounding box center [441, 234] width 34 height 21
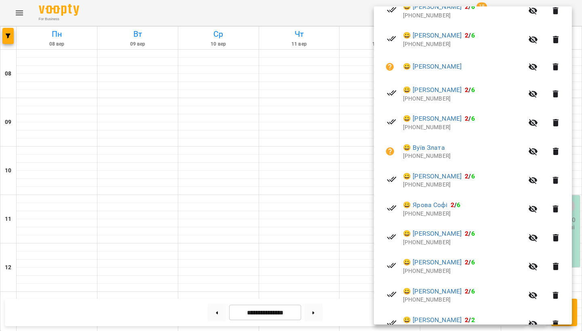
scroll to position [206, 0]
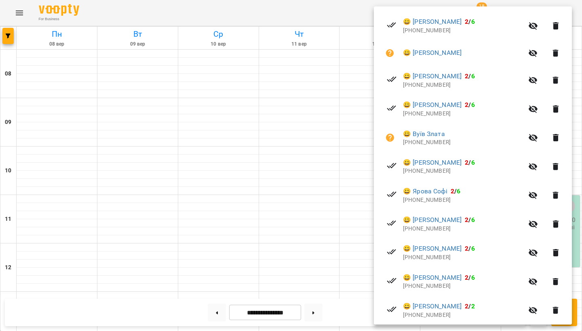
click at [286, 217] on div at bounding box center [291, 165] width 582 height 331
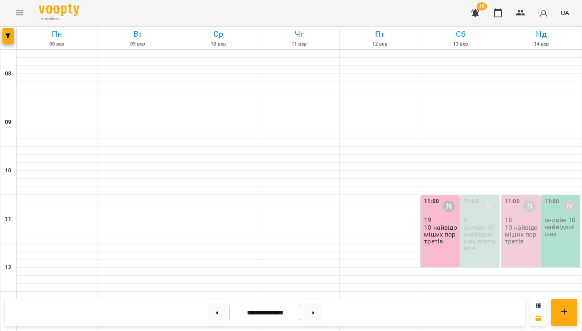
click at [476, 11] on icon "button" at bounding box center [475, 13] width 8 height 8
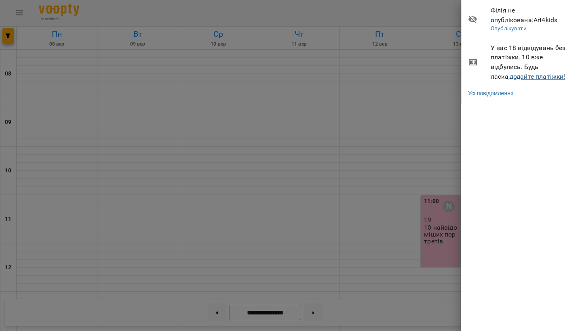
click at [533, 75] on link "додайте платіжки!" at bounding box center [537, 77] width 56 height 8
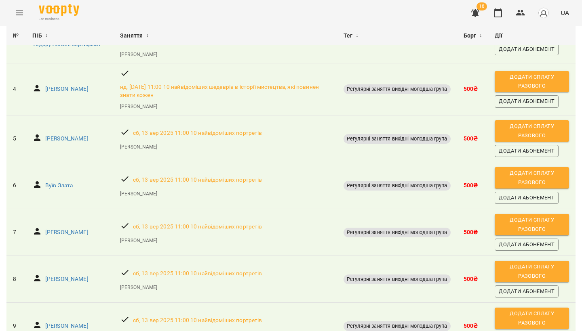
scroll to position [194, 0]
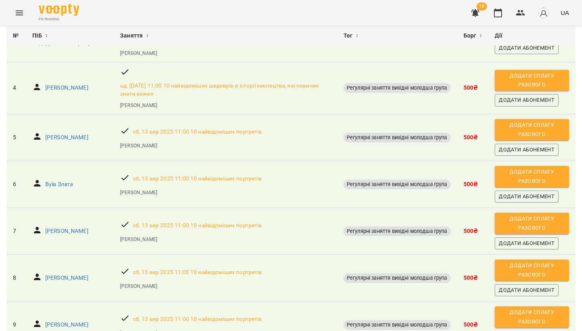
click at [546, 139] on span "Додати сплату разового" at bounding box center [531, 130] width 66 height 18
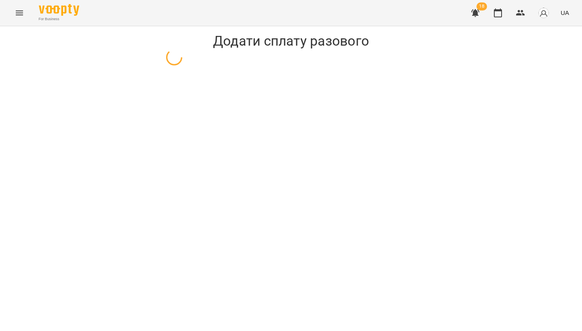
select select "**********"
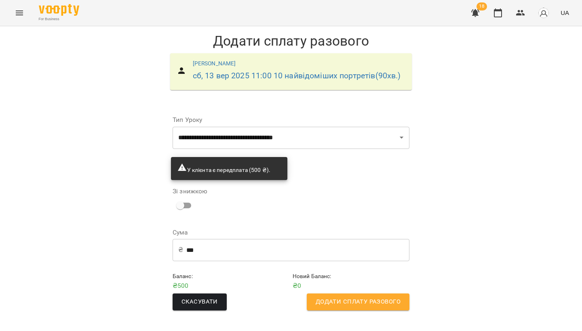
click at [345, 299] on span "Додати сплату разового" at bounding box center [357, 302] width 85 height 11
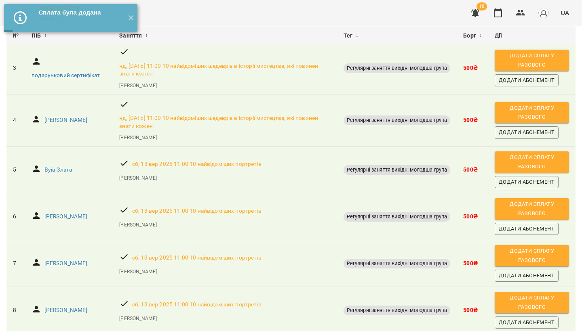
scroll to position [199, 0]
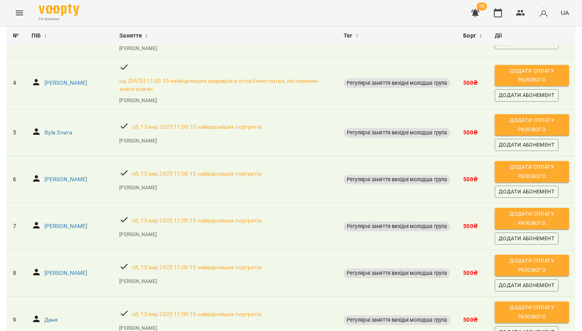
click at [549, 134] on span "Додати сплату разового" at bounding box center [531, 125] width 66 height 18
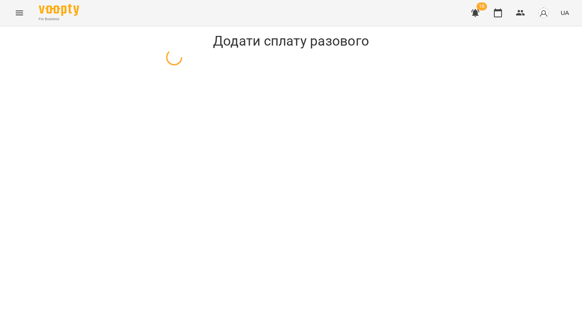
select select "**********"
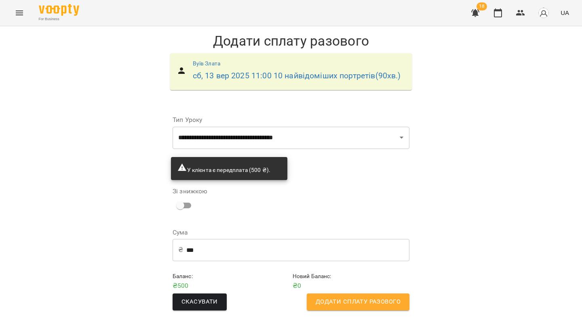
click at [357, 304] on span "Додати сплату разового" at bounding box center [357, 302] width 85 height 11
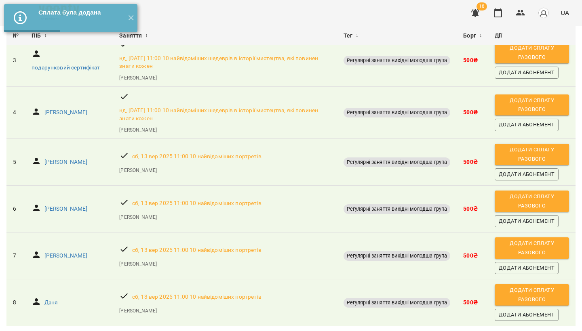
scroll to position [203, 0]
click at [534, 145] on span "Додати сплату разового" at bounding box center [531, 154] width 66 height 18
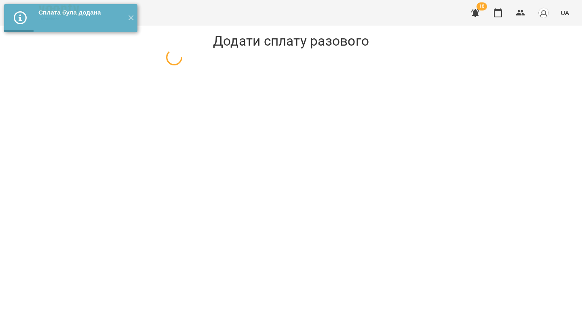
select select "**********"
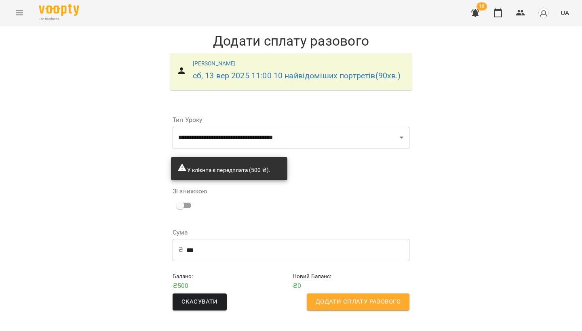
click at [373, 298] on span "Додати сплату разового" at bounding box center [357, 302] width 85 height 11
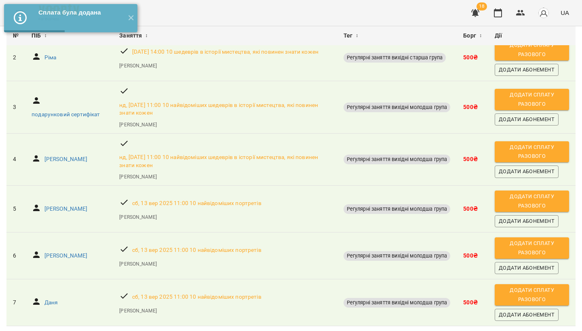
scroll to position [179, 0]
click at [539, 192] on span "Додати сплату разового" at bounding box center [531, 201] width 66 height 18
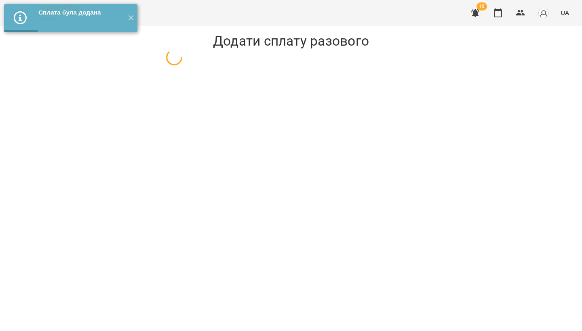
select select "**********"
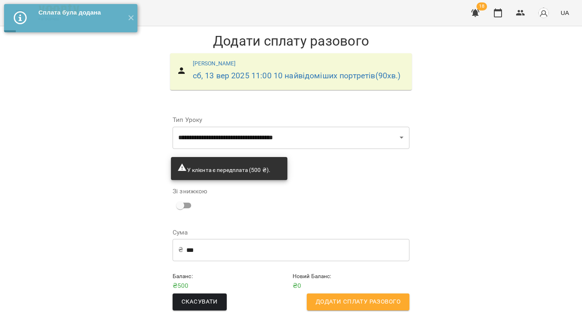
click at [379, 305] on span "Додати сплату разового" at bounding box center [357, 302] width 85 height 11
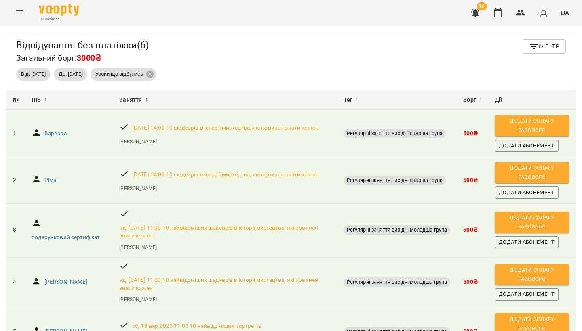
click at [540, 121] on span "Додати сплату разового" at bounding box center [531, 126] width 66 height 18
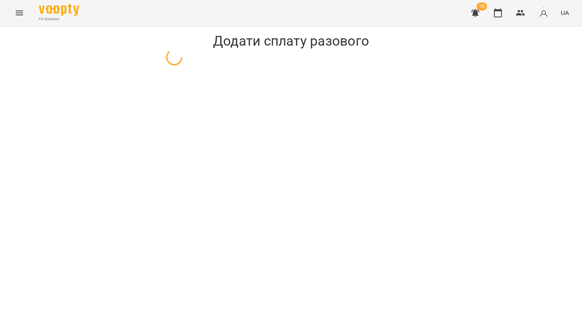
select select "**********"
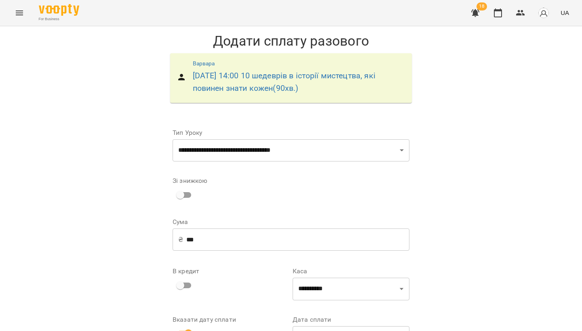
scroll to position [66, 0]
click at [333, 326] on input "**********" at bounding box center [350, 337] width 117 height 23
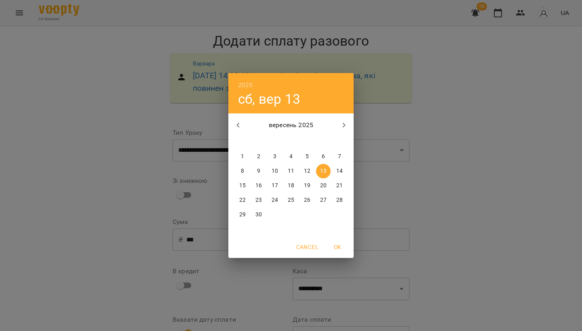
click at [300, 242] on button "Cancel" at bounding box center [307, 247] width 28 height 15
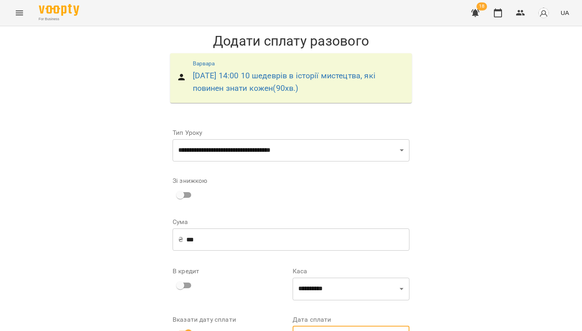
click at [16, 17] on icon "Menu" at bounding box center [20, 13] width 10 height 10
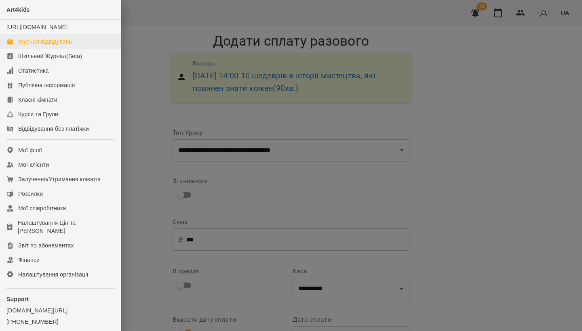
click at [36, 46] on div "Журнал відвідувань" at bounding box center [45, 42] width 54 height 8
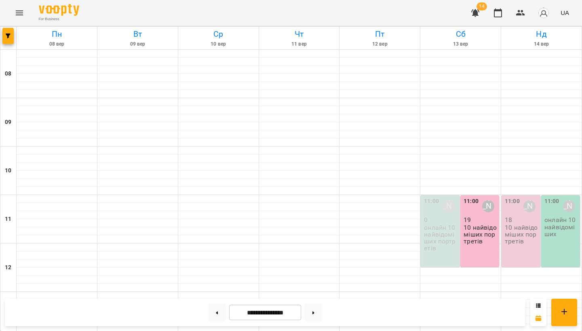
scroll to position [141, 0]
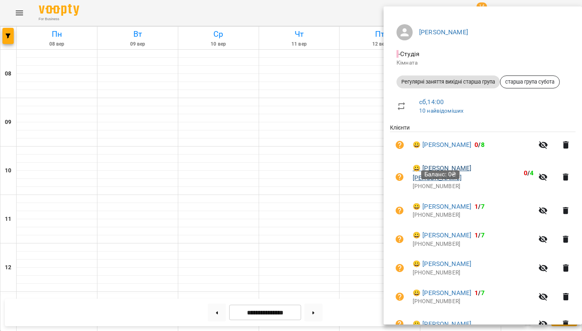
scroll to position [60, 0]
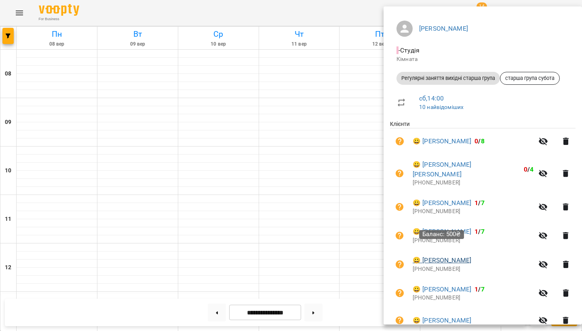
click at [452, 256] on link "😀 Семенюк Софія" at bounding box center [441, 261] width 59 height 10
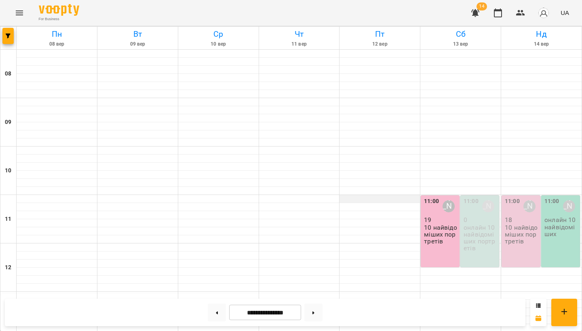
scroll to position [226, 0]
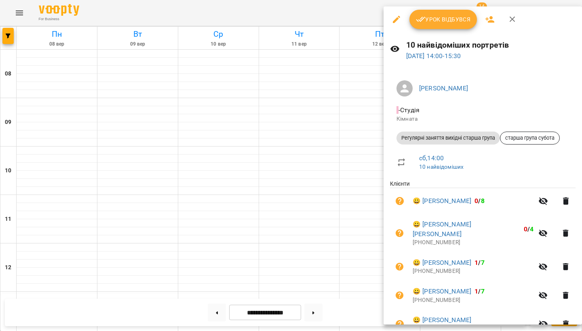
click at [444, 23] on span "Урок відбувся" at bounding box center [443, 20] width 55 height 10
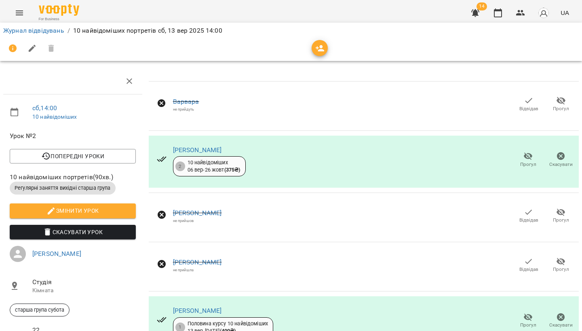
scroll to position [366, 0]
click at [15, 11] on icon "Menu" at bounding box center [20, 13] width 10 height 10
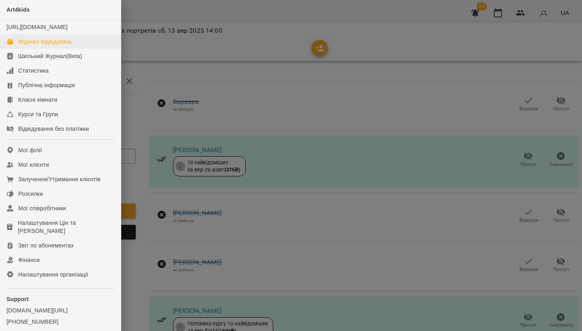
click at [24, 46] on div "Журнал відвідувань" at bounding box center [45, 42] width 54 height 8
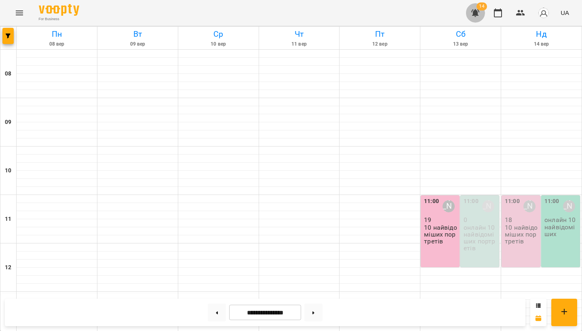
click at [477, 11] on icon "button" at bounding box center [475, 13] width 8 height 8
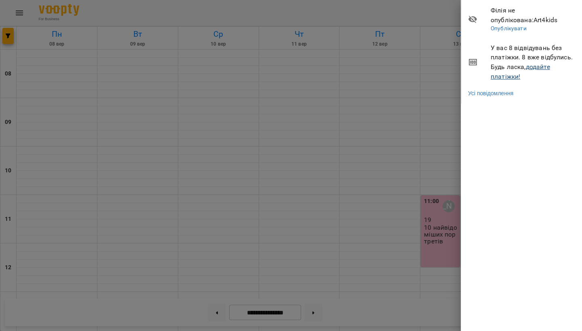
click at [536, 65] on link "додайте платіжки!" at bounding box center [519, 71] width 59 height 17
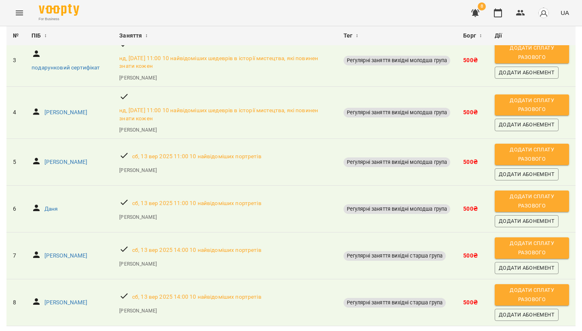
scroll to position [209, 0]
click at [539, 145] on span "Додати сплату разового" at bounding box center [531, 154] width 66 height 18
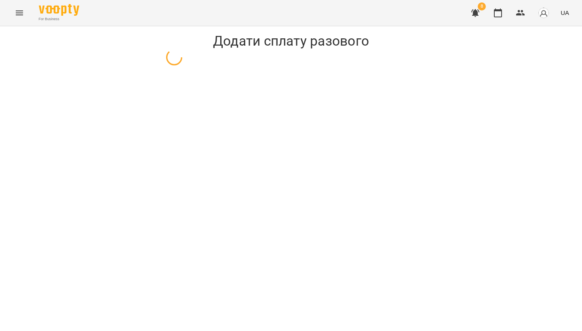
select select "**********"
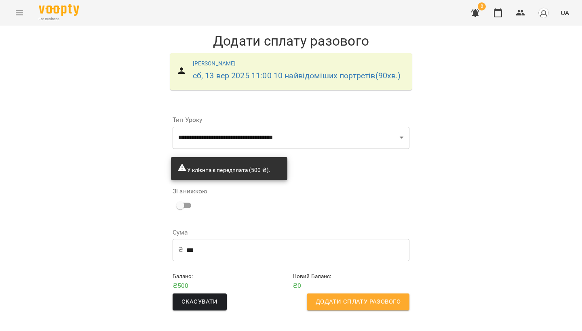
click at [341, 307] on button "Додати сплату разового" at bounding box center [358, 302] width 103 height 17
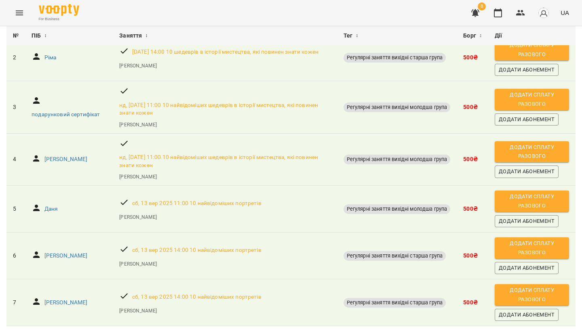
scroll to position [197, 0]
click at [528, 239] on span "Додати сплату разового" at bounding box center [531, 248] width 66 height 18
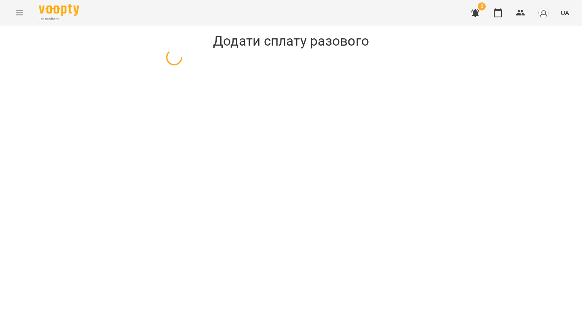
select select "**********"
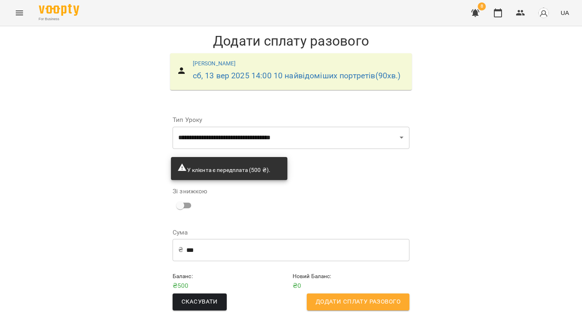
click at [335, 297] on span "Додати сплату разового" at bounding box center [357, 302] width 85 height 11
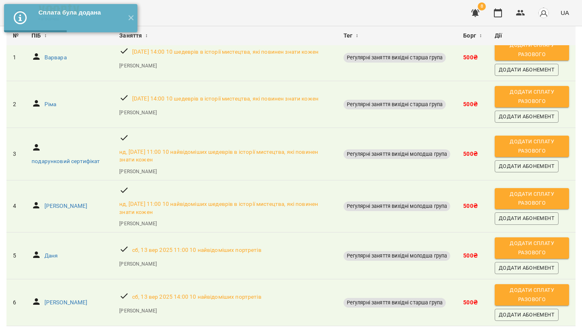
scroll to position [142, 0]
click at [542, 286] on span "Додати сплату разового" at bounding box center [531, 295] width 66 height 18
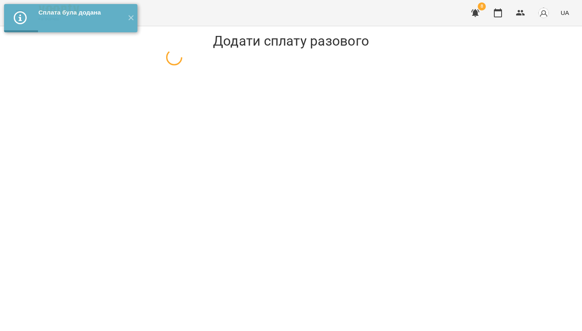
select select "**********"
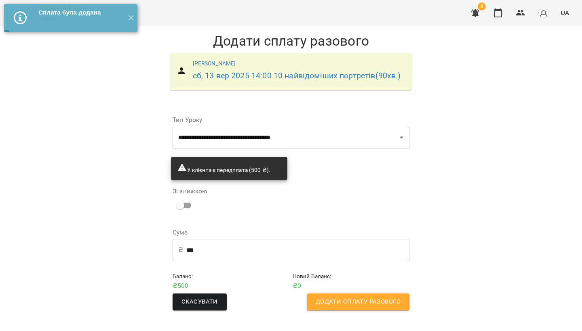
click at [338, 294] on button "Додати сплату разового" at bounding box center [358, 302] width 103 height 17
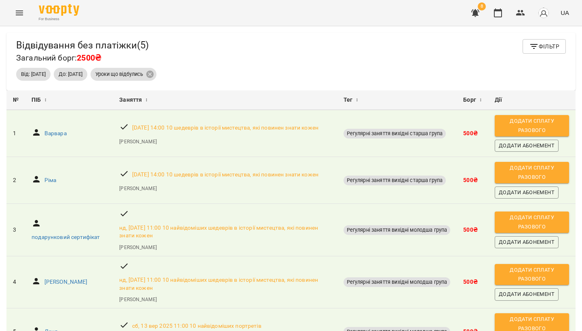
click at [23, 12] on icon "Menu" at bounding box center [20, 13] width 10 height 10
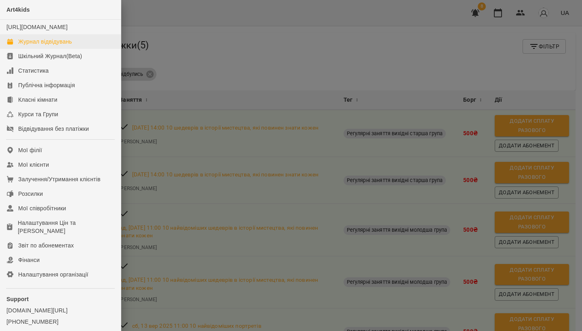
click at [38, 46] on div "Журнал відвідувань" at bounding box center [45, 42] width 54 height 8
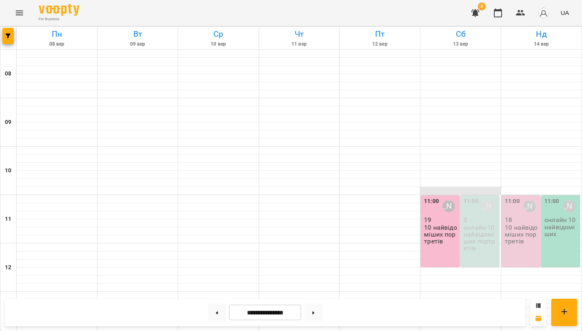
scroll to position [160, 0]
click at [471, 13] on icon "button" at bounding box center [475, 13] width 10 height 10
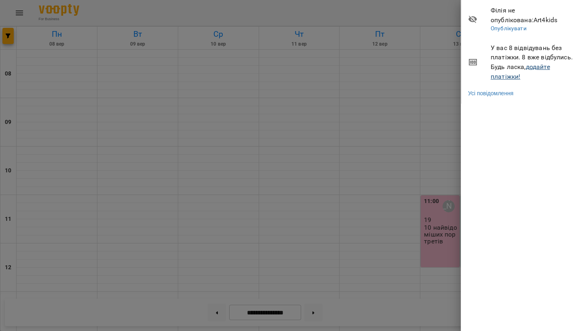
click at [515, 74] on link "додайте платіжки!" at bounding box center [519, 71] width 59 height 17
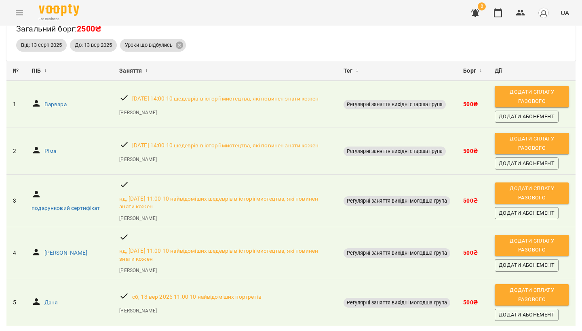
scroll to position [86, 0]
click at [23, 16] on icon "Menu" at bounding box center [20, 13] width 10 height 10
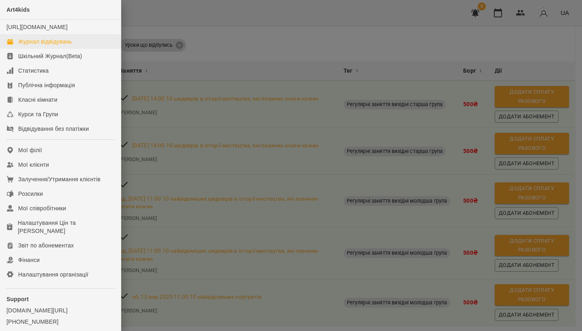
click at [25, 46] on div "Журнал відвідувань" at bounding box center [45, 42] width 54 height 8
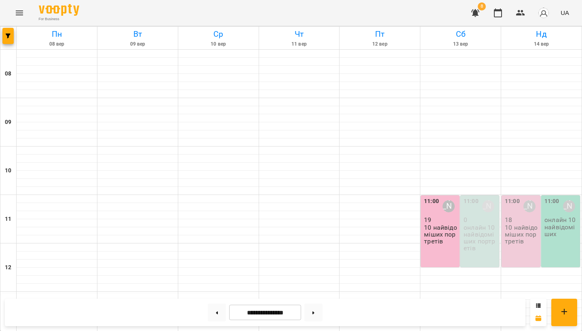
scroll to position [135, 0]
click at [526, 196] on div "11:00 Олександра Слодзік 18 10 найвідоміших портретів" at bounding box center [520, 232] width 39 height 72
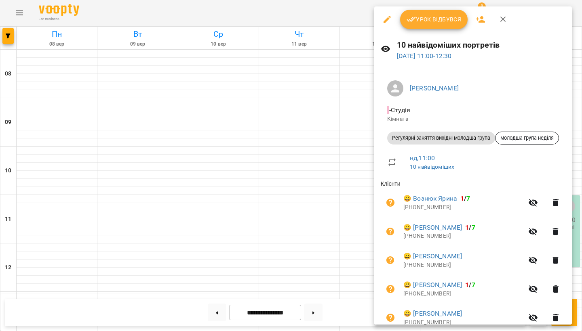
scroll to position [0, 0]
click at [269, 227] on div at bounding box center [291, 165] width 582 height 331
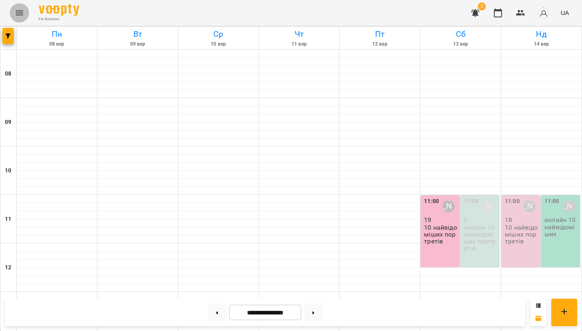
click at [22, 14] on icon "Menu" at bounding box center [20, 13] width 10 height 10
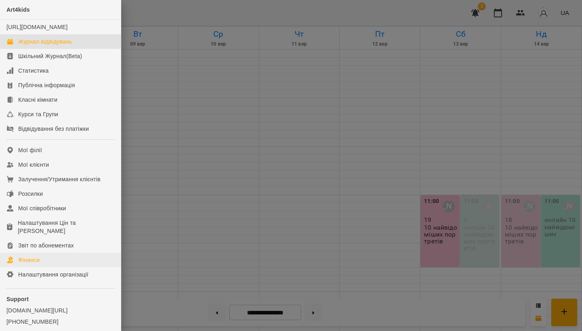
click at [44, 267] on link "Фінанси" at bounding box center [60, 260] width 121 height 15
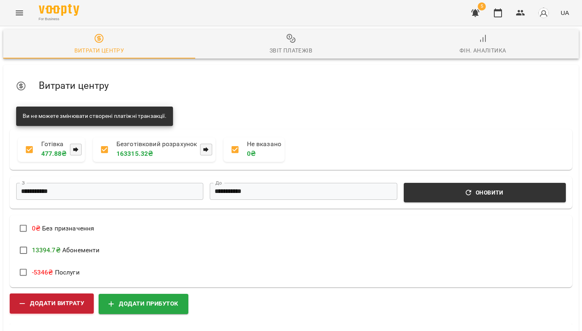
click at [58, 299] on span "Додати витрату" at bounding box center [51, 304] width 65 height 11
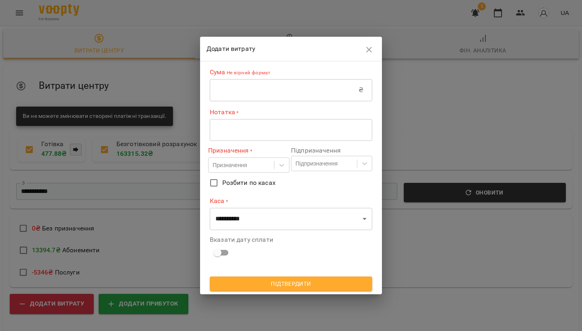
click at [226, 95] on input "text" at bounding box center [284, 90] width 149 height 23
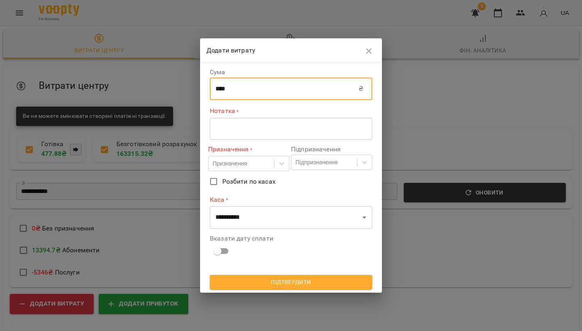
type input "****"
click at [235, 134] on div "* ​" at bounding box center [291, 129] width 162 height 22
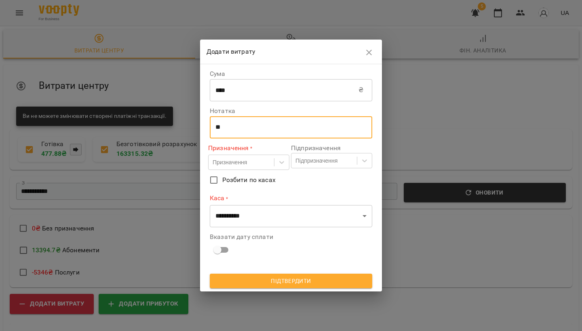
type textarea "*"
type textarea "**********"
click at [247, 162] on div "Призначення" at bounding box center [229, 162] width 34 height 8
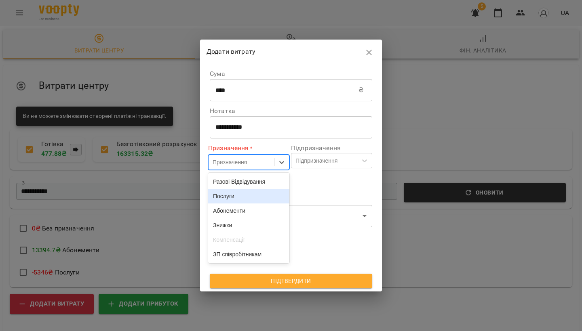
click at [242, 200] on div "Послуги" at bounding box center [248, 196] width 81 height 15
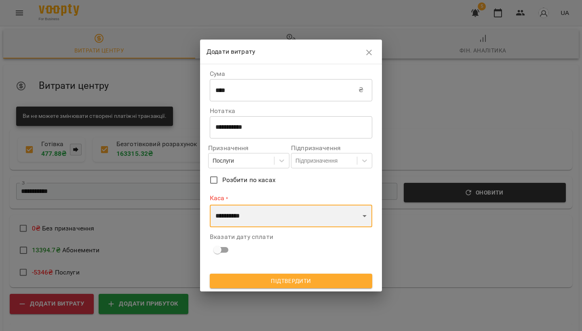
select select "****"
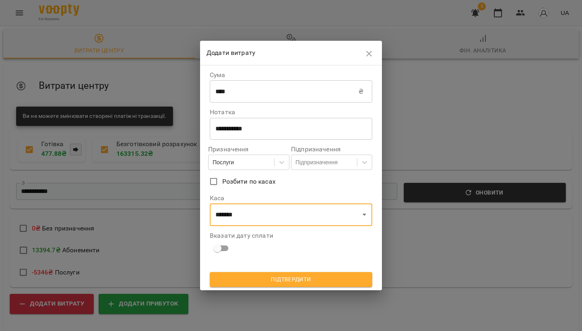
click at [252, 278] on span "Підтвердити" at bounding box center [290, 280] width 149 height 10
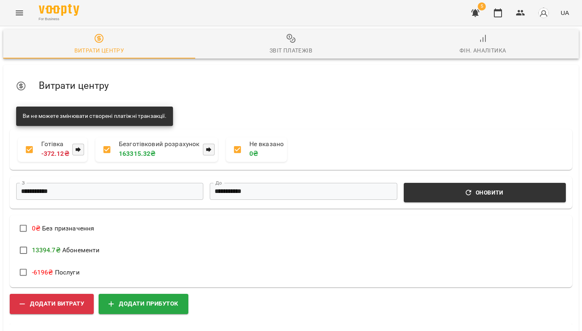
click at [23, 12] on icon "Menu" at bounding box center [20, 13] width 10 height 10
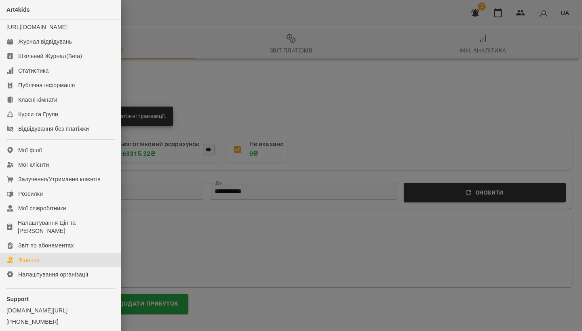
click at [209, 73] on div at bounding box center [291, 165] width 582 height 331
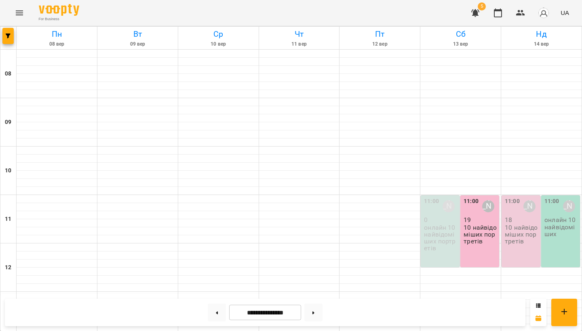
click at [19, 14] on icon "Menu" at bounding box center [20, 13] width 10 height 10
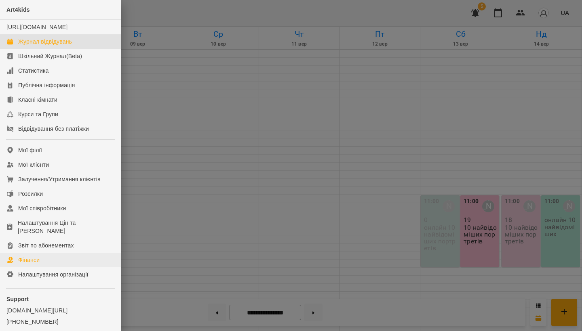
click at [38, 264] on div "Фінанси" at bounding box center [28, 260] width 21 height 8
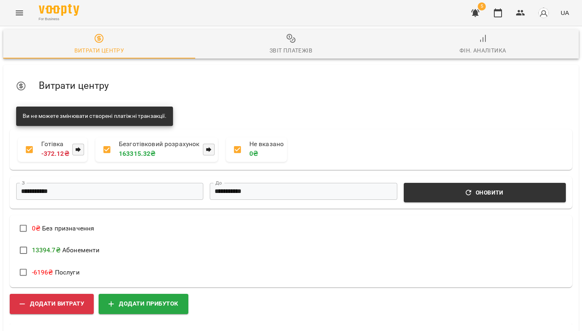
scroll to position [252, 0]
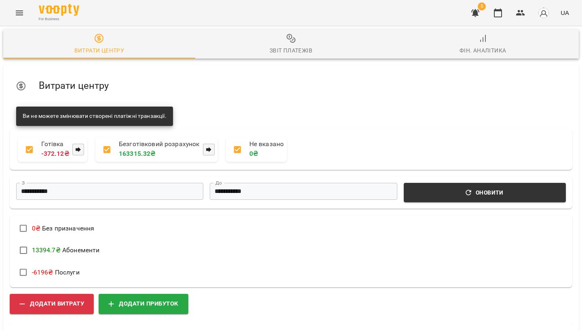
select select "****"
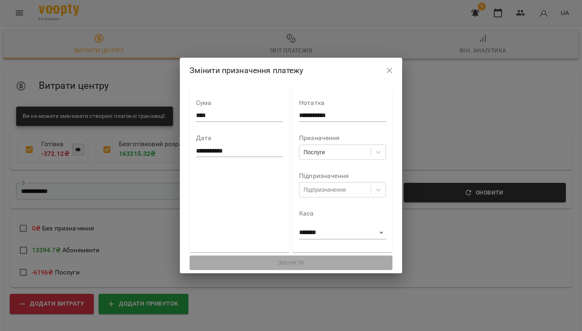
click at [196, 154] on input "**********" at bounding box center [239, 151] width 87 height 13
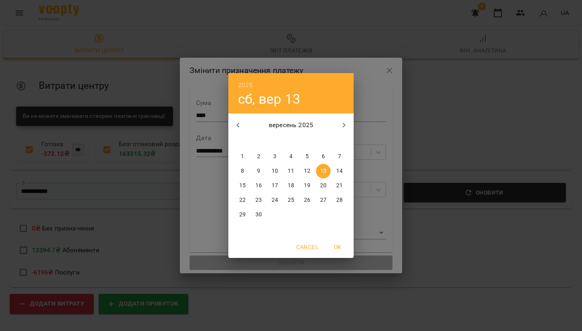
click at [339, 156] on p "7" at bounding box center [339, 157] width 3 height 8
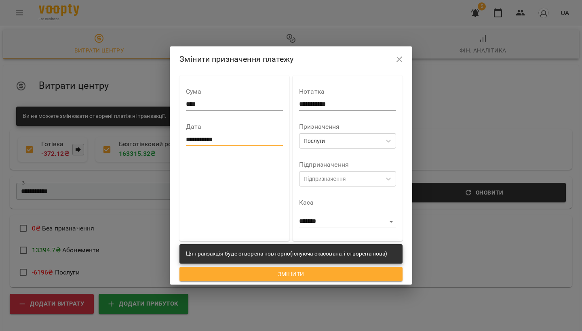
type input "**********"
click at [286, 279] on button "Змінити" at bounding box center [290, 274] width 223 height 15
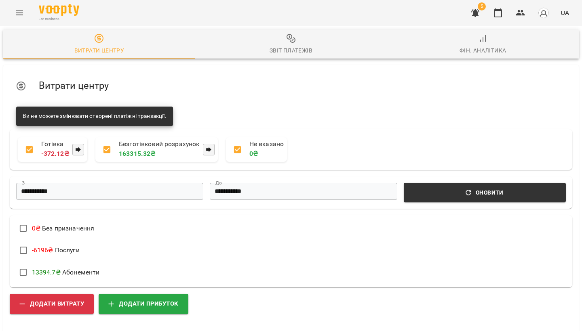
scroll to position [0, 0]
click at [21, 10] on icon "Menu" at bounding box center [20, 13] width 10 height 10
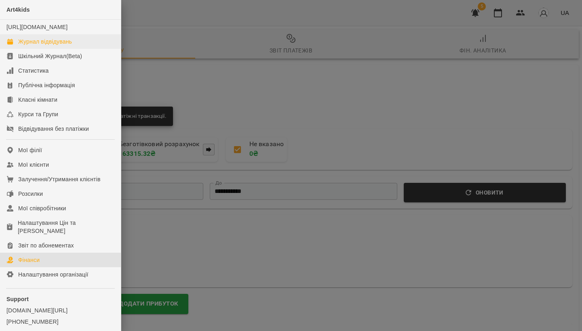
click at [43, 46] on div "Журнал відвідувань" at bounding box center [45, 42] width 54 height 8
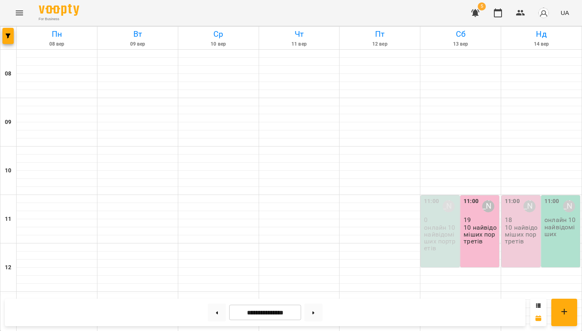
scroll to position [213, 0]
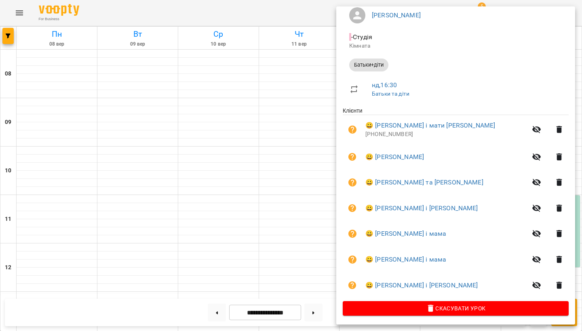
scroll to position [73, 0]
click at [556, 208] on icon "button" at bounding box center [559, 209] width 10 height 10
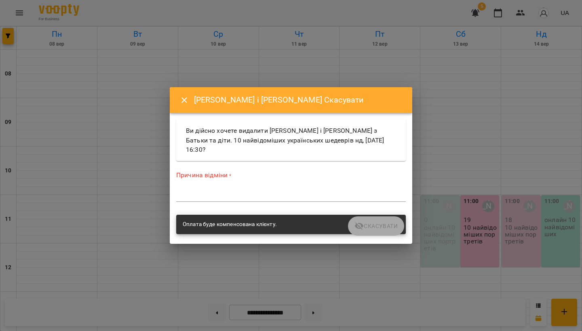
click at [246, 192] on textarea at bounding box center [290, 195] width 229 height 7
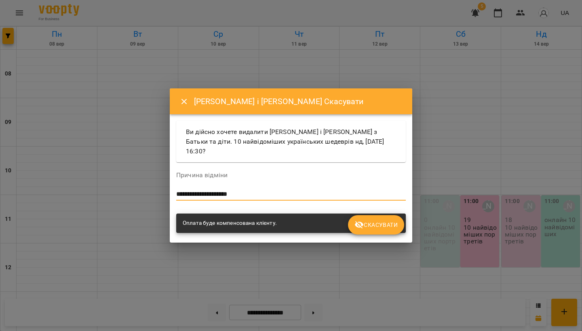
type textarea "**********"
click at [370, 220] on span "Скасувати" at bounding box center [375, 225] width 43 height 10
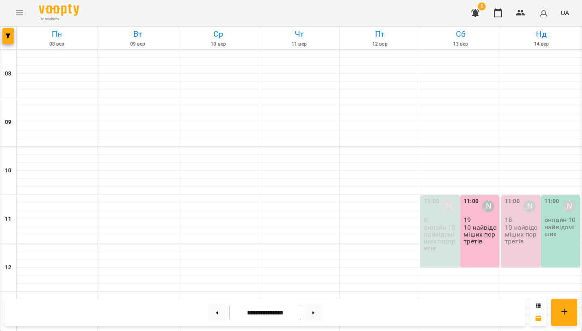
scroll to position [191, 0]
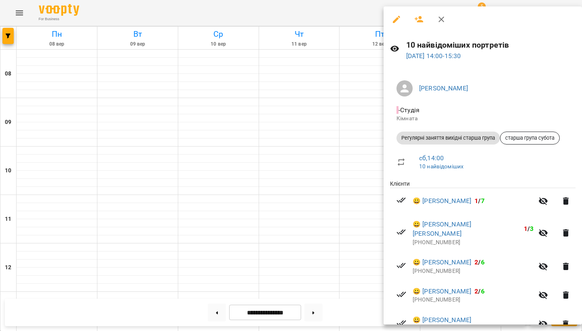
click at [270, 171] on div at bounding box center [291, 165] width 582 height 331
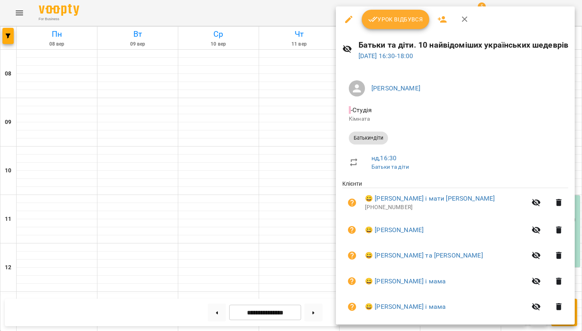
click at [261, 182] on div at bounding box center [291, 165] width 582 height 331
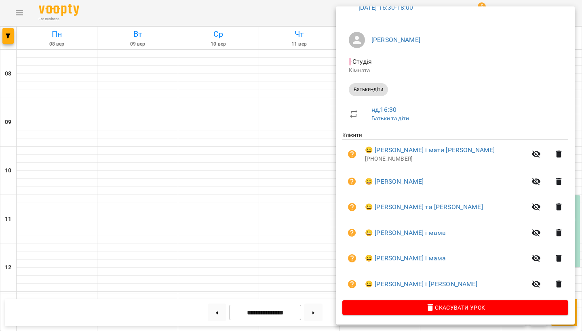
scroll to position [47, 0]
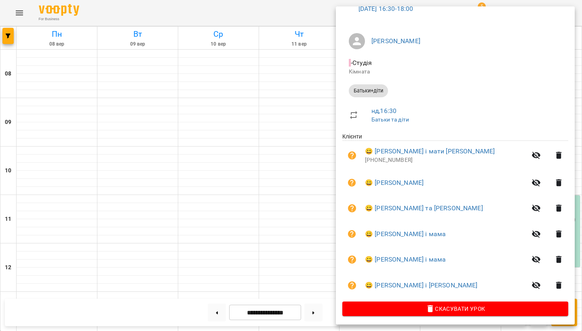
click at [23, 17] on div at bounding box center [291, 165] width 582 height 331
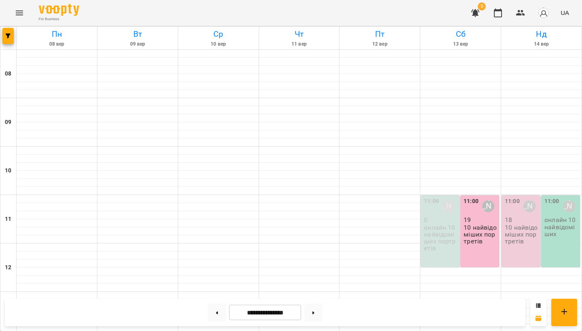
click at [21, 15] on icon "Menu" at bounding box center [19, 13] width 7 height 5
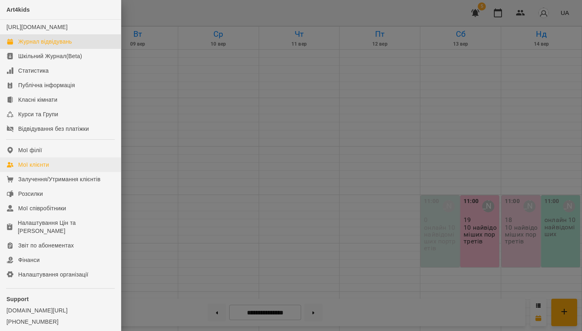
click at [47, 169] on div "Мої клієнти" at bounding box center [33, 165] width 31 height 8
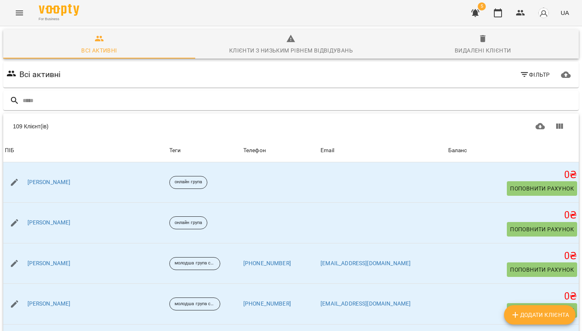
click at [529, 310] on span "Додати клієнта" at bounding box center [539, 315] width 59 height 10
select select "**"
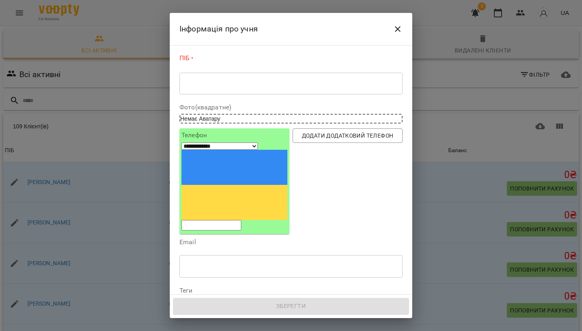
click at [231, 86] on textarea at bounding box center [291, 83] width 212 height 7
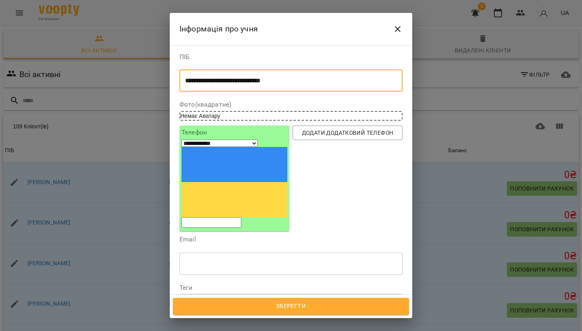
type textarea "**********"
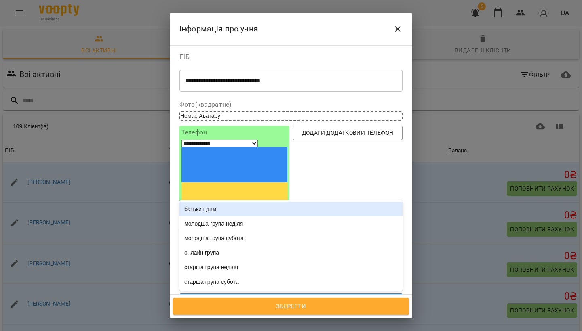
click at [263, 295] on div "Надрукуйте або оберіть..." at bounding box center [283, 301] width 207 height 13
click at [255, 202] on div "батьки і діти" at bounding box center [290, 209] width 223 height 15
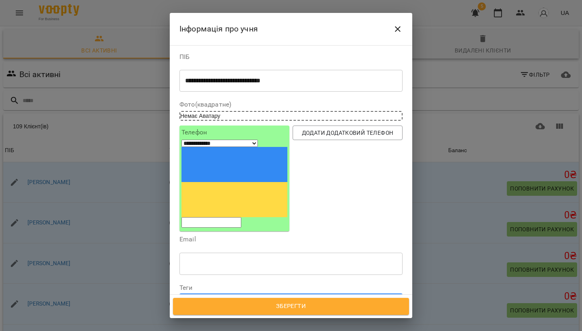
click at [297, 310] on span "Зберегти" at bounding box center [291, 306] width 218 height 11
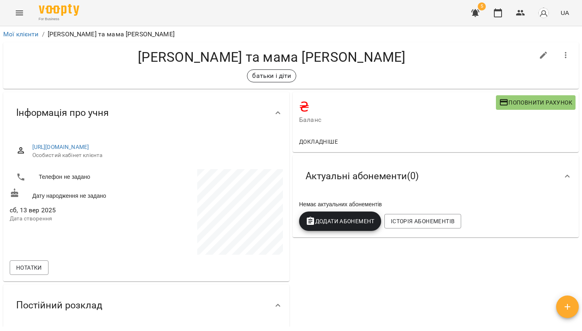
click at [21, 15] on icon "Menu" at bounding box center [19, 13] width 7 height 5
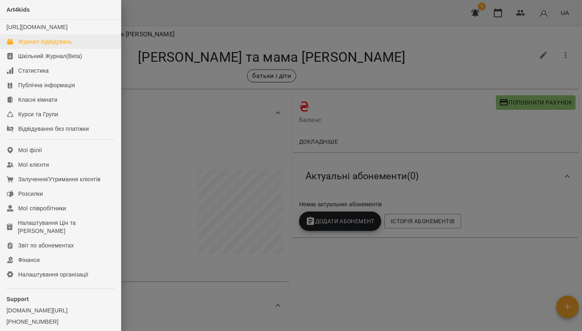
click at [37, 46] on div "Журнал відвідувань" at bounding box center [45, 42] width 54 height 8
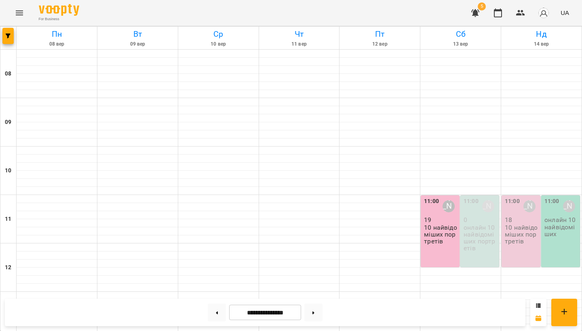
scroll to position [270, 0]
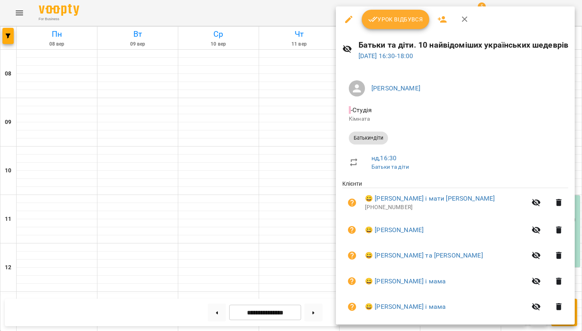
scroll to position [0, 0]
click at [444, 17] on icon "button" at bounding box center [441, 19] width 9 height 6
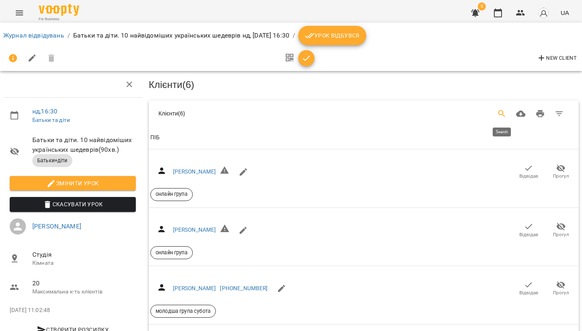
click at [498, 114] on icon "Search" at bounding box center [502, 114] width 10 height 10
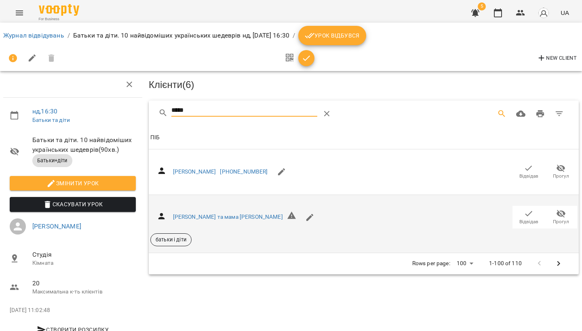
type input "*****"
click at [533, 217] on icon "button" at bounding box center [529, 214] width 10 height 10
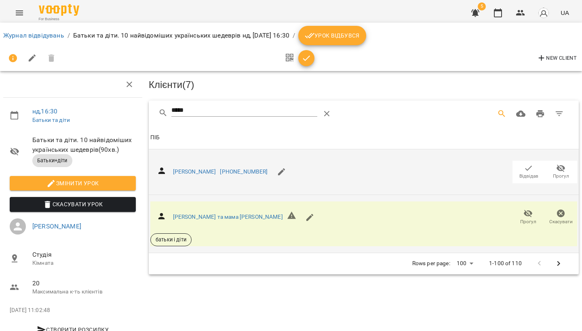
click at [531, 170] on icon "button" at bounding box center [529, 169] width 10 height 10
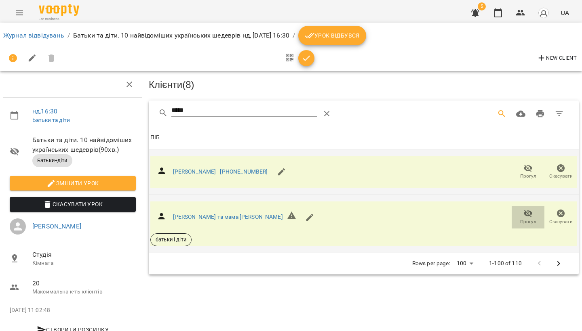
click at [519, 218] on span "Прогул" at bounding box center [527, 217] width 23 height 16
click at [557, 223] on span "Скасувати" at bounding box center [560, 222] width 23 height 7
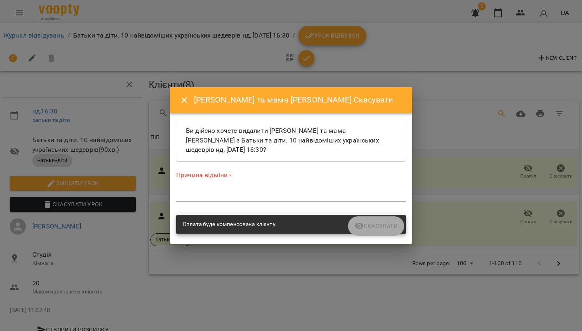
click at [226, 192] on textarea at bounding box center [290, 195] width 229 height 7
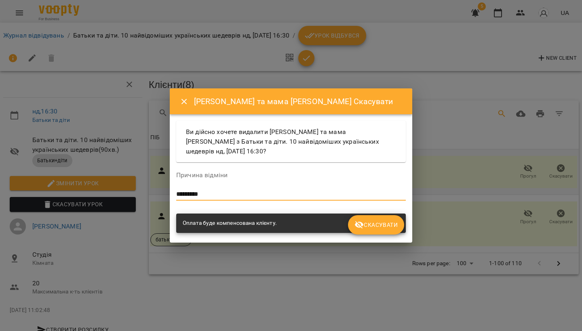
type textarea "*********"
click at [397, 232] on button "Скасувати" at bounding box center [376, 224] width 56 height 19
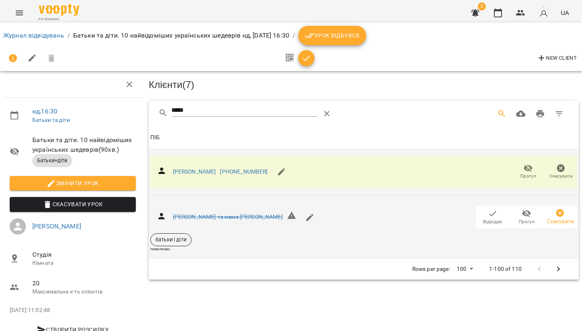
click at [386, 225] on div "[PERSON_NAME] та мама [PERSON_NAME] [PERSON_NAME] батьки і діти помилково" at bounding box center [363, 227] width 427 height 50
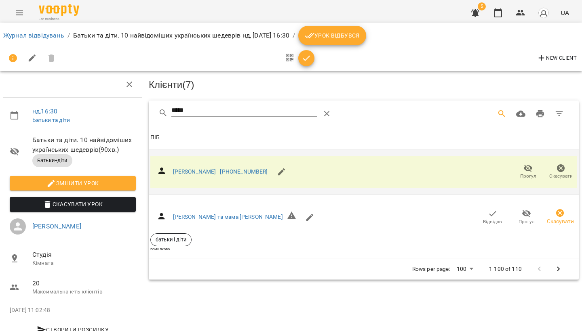
click at [21, 14] on icon "Menu" at bounding box center [20, 13] width 10 height 10
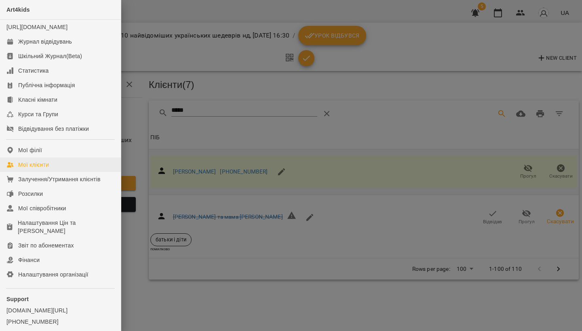
click at [48, 169] on div "Мої клієнти" at bounding box center [33, 165] width 31 height 8
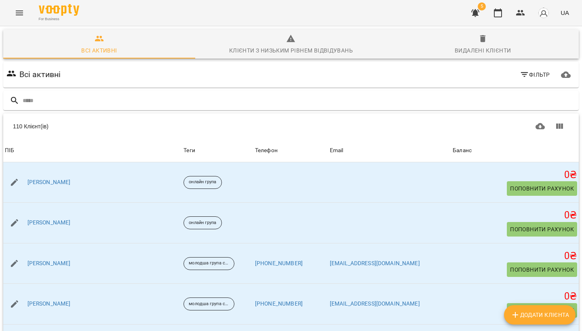
click at [528, 318] on span "Додати клієнта" at bounding box center [539, 315] width 59 height 10
select select "**"
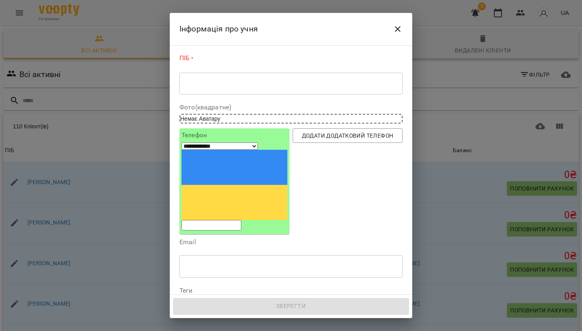
click at [208, 86] on textarea at bounding box center [291, 83] width 212 height 7
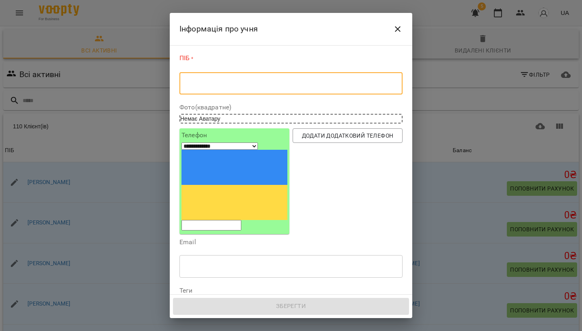
click at [254, 78] on div "* ​" at bounding box center [290, 83] width 223 height 22
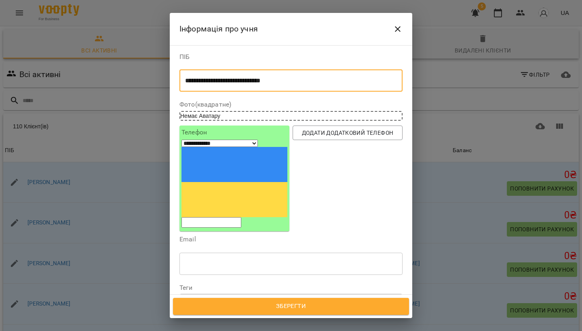
type textarea "**********"
click at [263, 295] on div "Надрукуйте або оберіть..." at bounding box center [283, 301] width 207 height 13
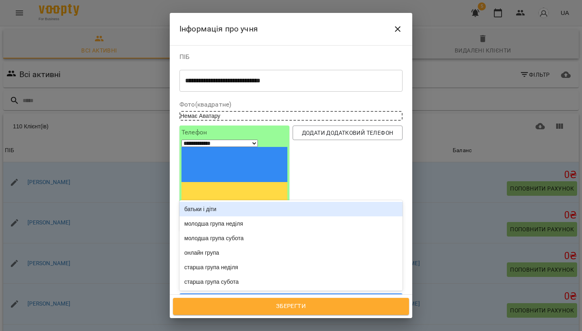
click at [248, 202] on div "батьки і діти" at bounding box center [290, 209] width 223 height 15
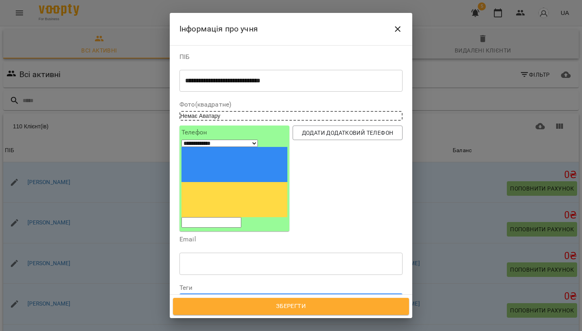
click at [289, 307] on span "Зберегти" at bounding box center [291, 306] width 218 height 11
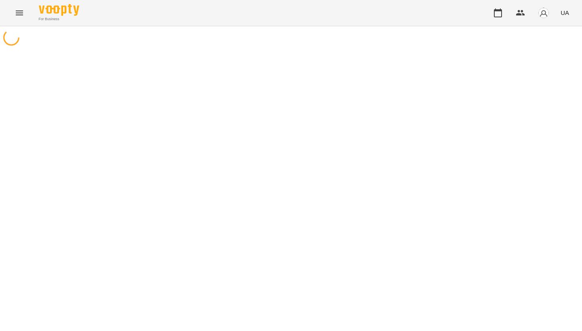
click at [20, 11] on icon "Menu" at bounding box center [19, 13] width 7 height 5
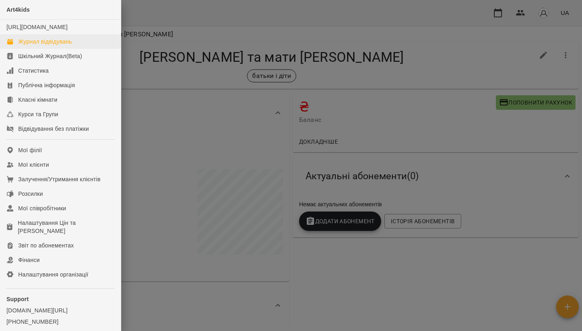
click at [25, 49] on link "Журнал відвідувань" at bounding box center [60, 41] width 121 height 15
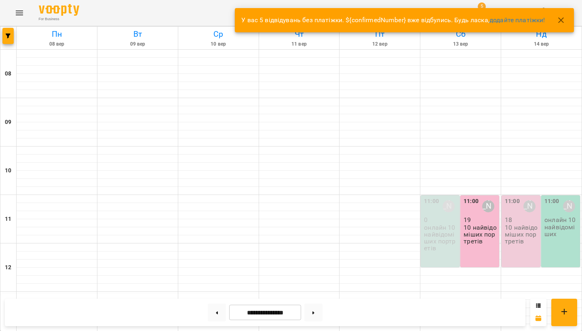
scroll to position [207, 0]
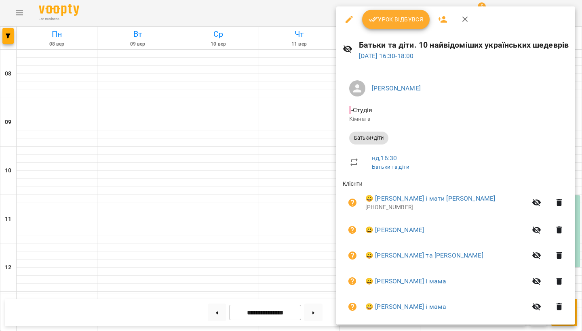
scroll to position [0, 0]
click at [441, 20] on icon "button" at bounding box center [442, 20] width 10 height 10
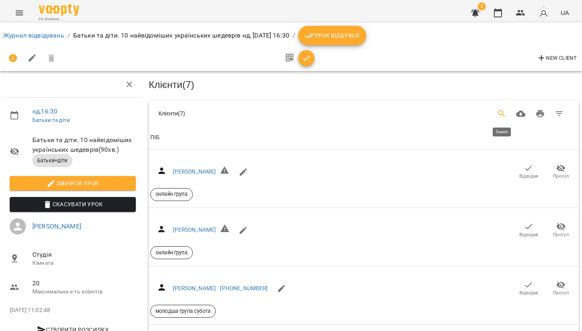
click at [497, 115] on icon "Search" at bounding box center [502, 114] width 10 height 10
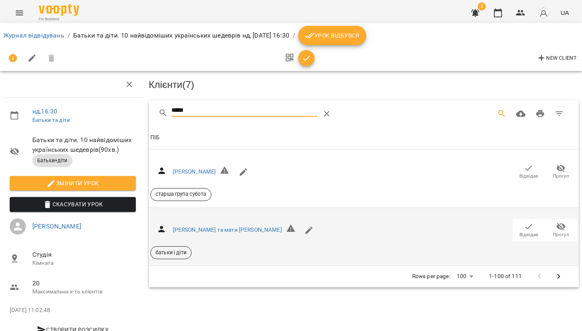
type input "*****"
click at [527, 231] on span "Відвідав" at bounding box center [528, 234] width 19 height 7
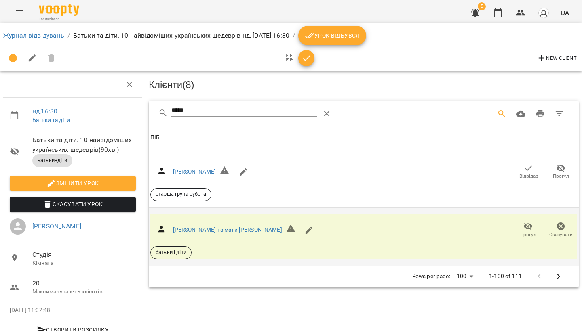
click at [22, 15] on icon "Menu" at bounding box center [19, 13] width 7 height 5
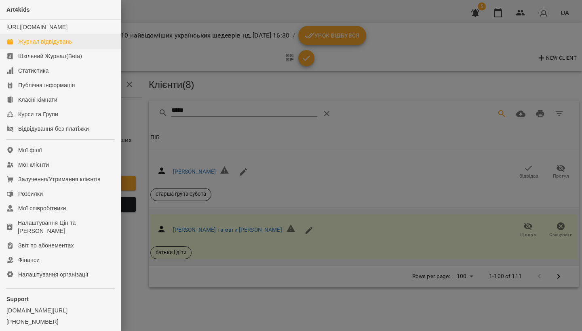
click at [32, 46] on div "Журнал відвідувань" at bounding box center [45, 42] width 54 height 8
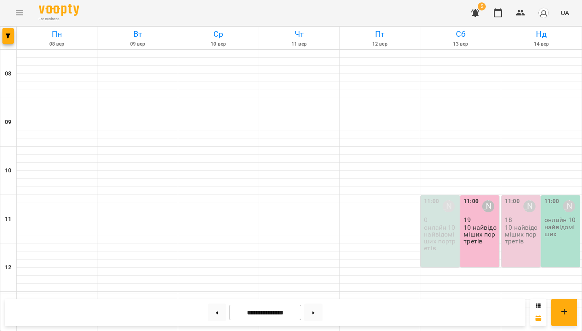
scroll to position [306, 0]
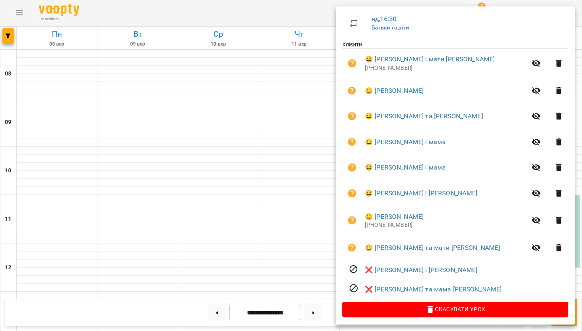
scroll to position [139, 0]
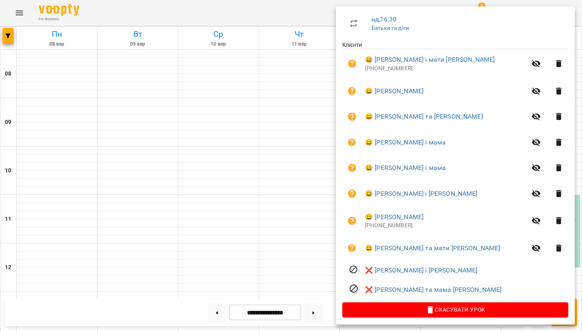
click at [257, 176] on div at bounding box center [291, 165] width 582 height 331
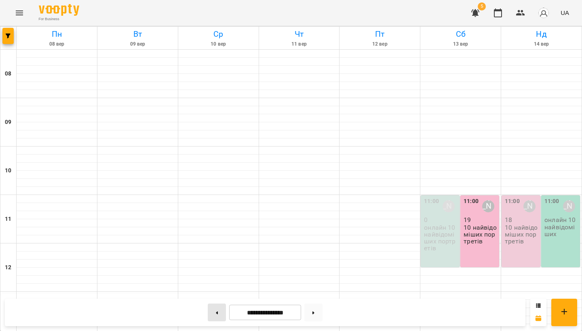
click at [215, 313] on button at bounding box center [217, 313] width 18 height 18
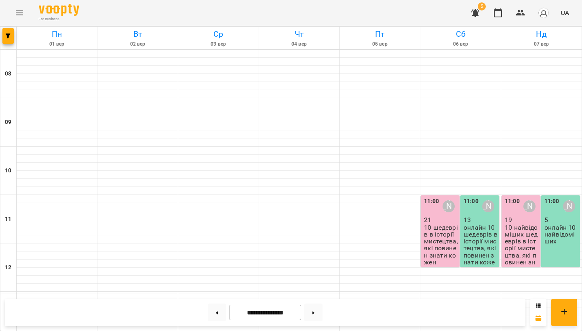
scroll to position [239, 0]
click at [320, 312] on button at bounding box center [313, 313] width 18 height 18
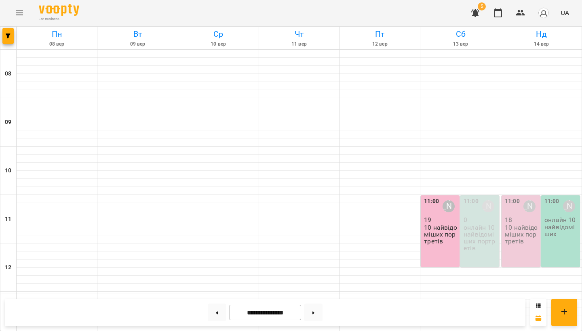
scroll to position [128, 0]
click at [524, 224] on p "10 найвідоміших портретів" at bounding box center [522, 234] width 34 height 21
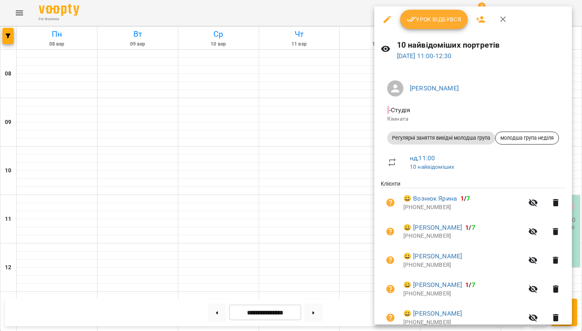
click at [282, 132] on div at bounding box center [291, 165] width 582 height 331
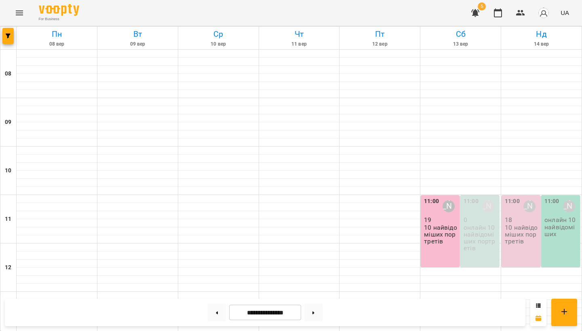
scroll to position [301, 0]
click at [216, 313] on icon at bounding box center [217, 312] width 2 height 3
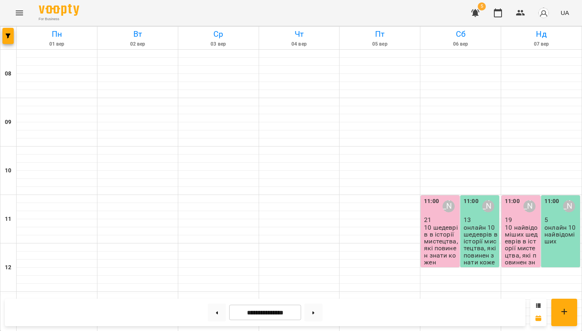
scroll to position [168, 0]
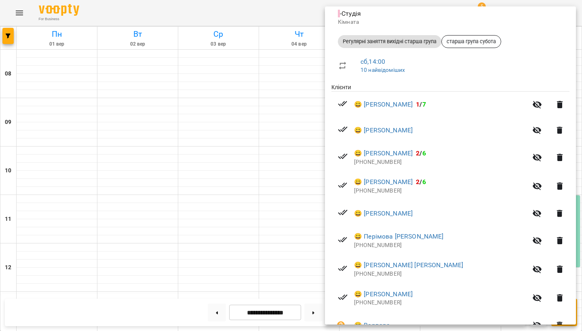
scroll to position [96, 0]
click at [206, 232] on div at bounding box center [291, 165] width 582 height 331
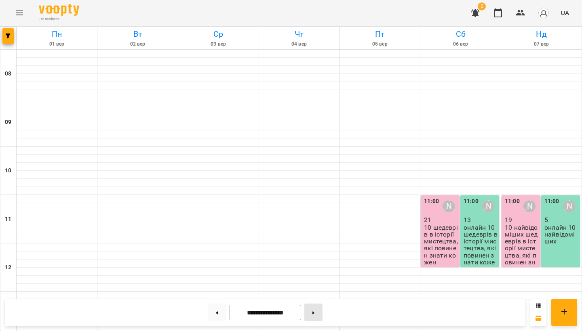
click at [315, 310] on button at bounding box center [313, 313] width 18 height 18
type input "**********"
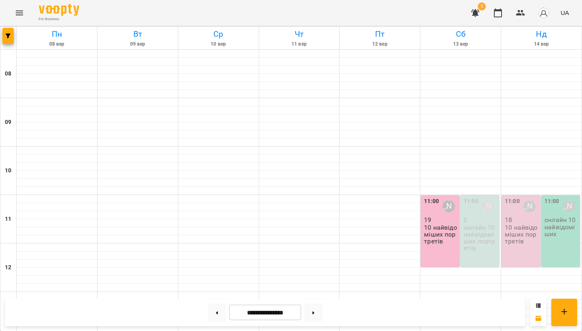
scroll to position [238, 0]
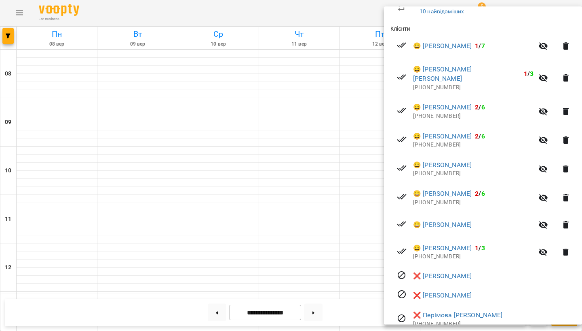
scroll to position [159, 0]
